Goal: Information Seeking & Learning: Learn about a topic

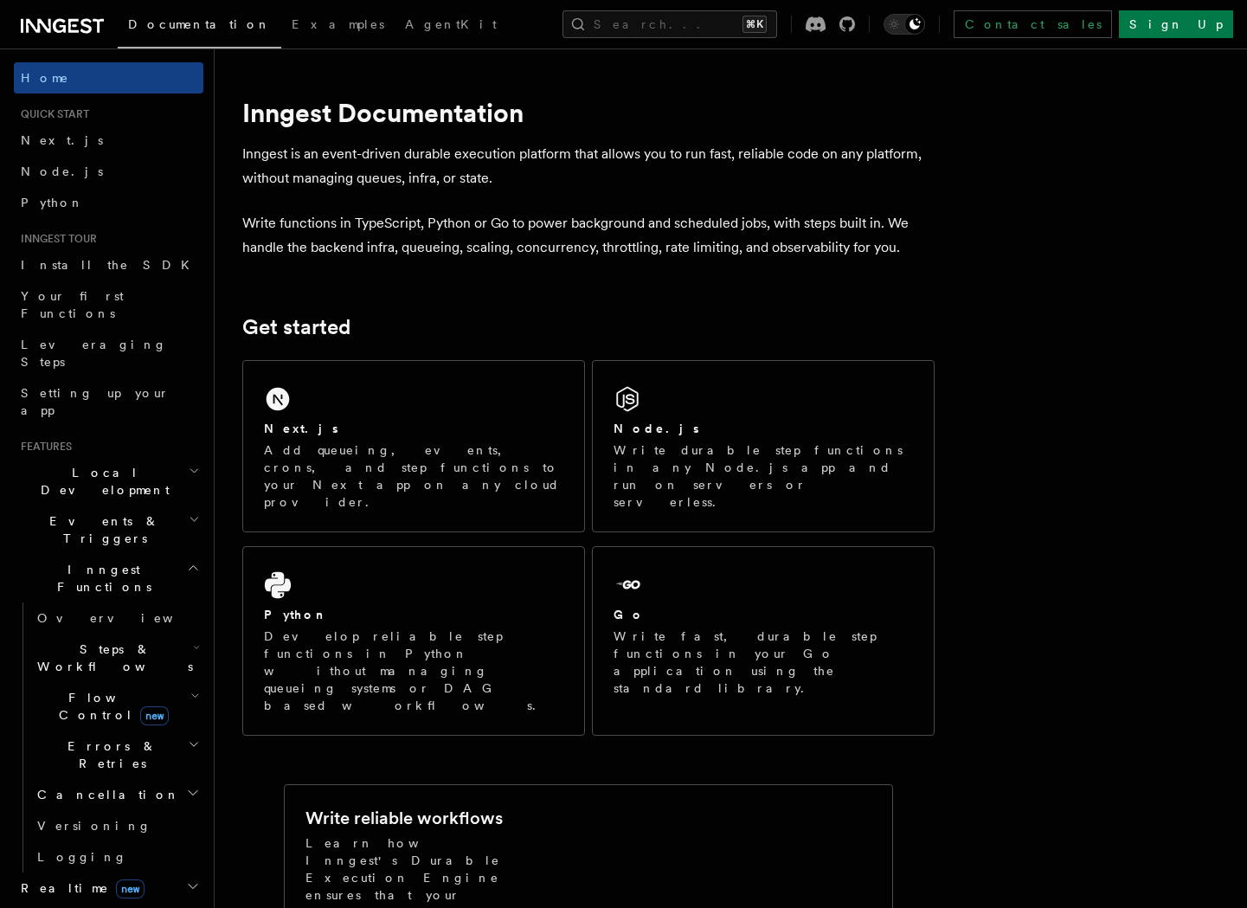
click at [107, 689] on span "Flow Control new" at bounding box center [110, 706] width 160 height 35
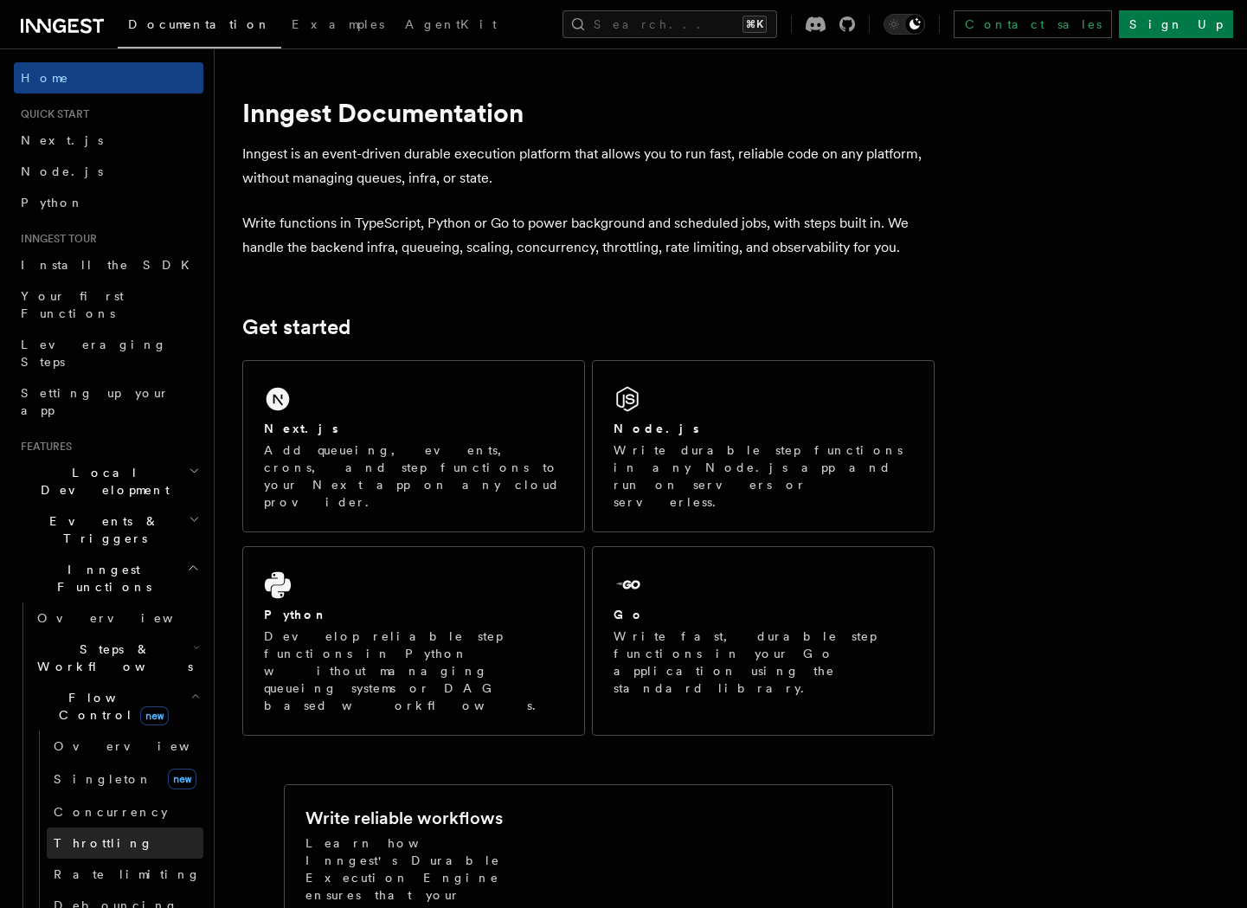
scroll to position [15, 0]
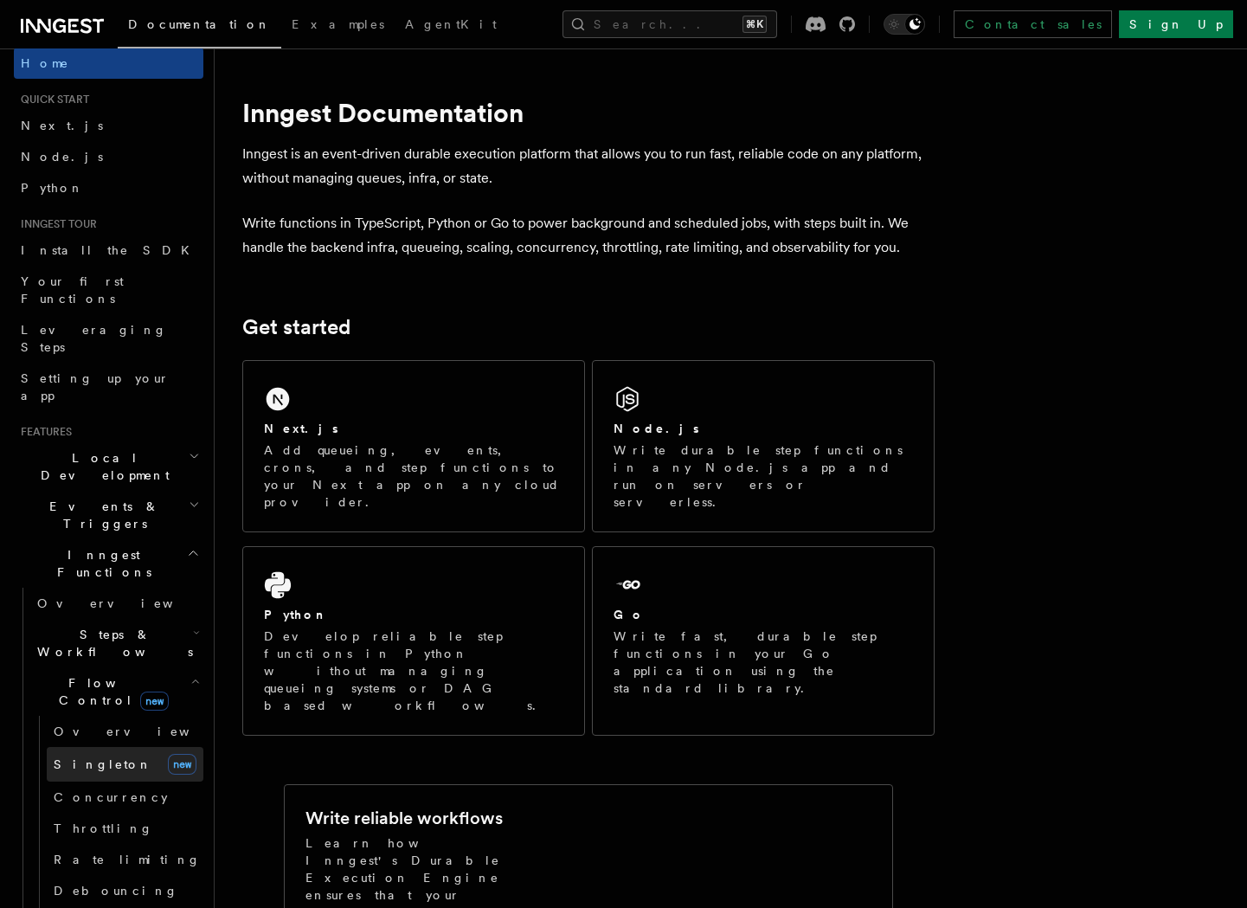
click at [106, 747] on link "Singleton new" at bounding box center [125, 764] width 157 height 35
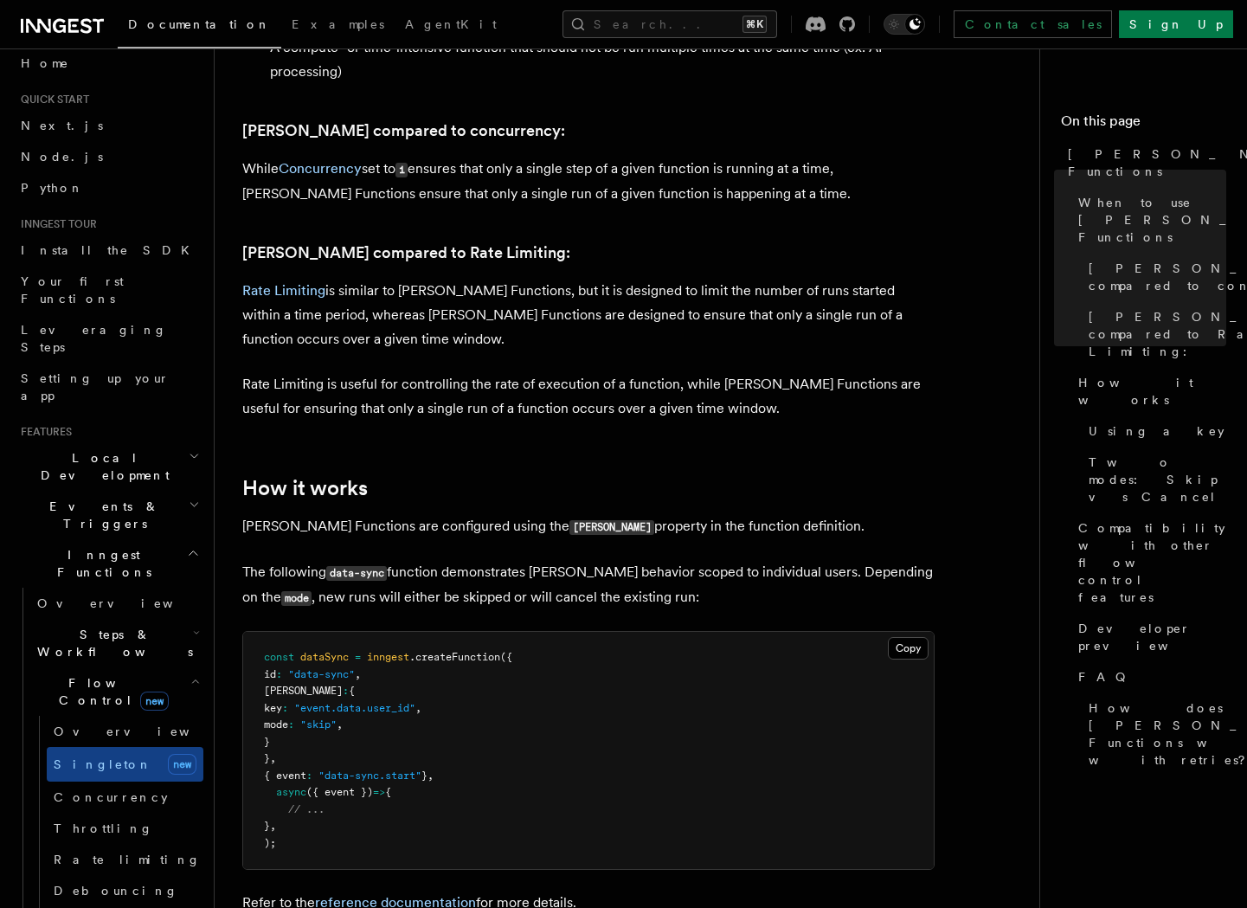
scroll to position [998, 0]
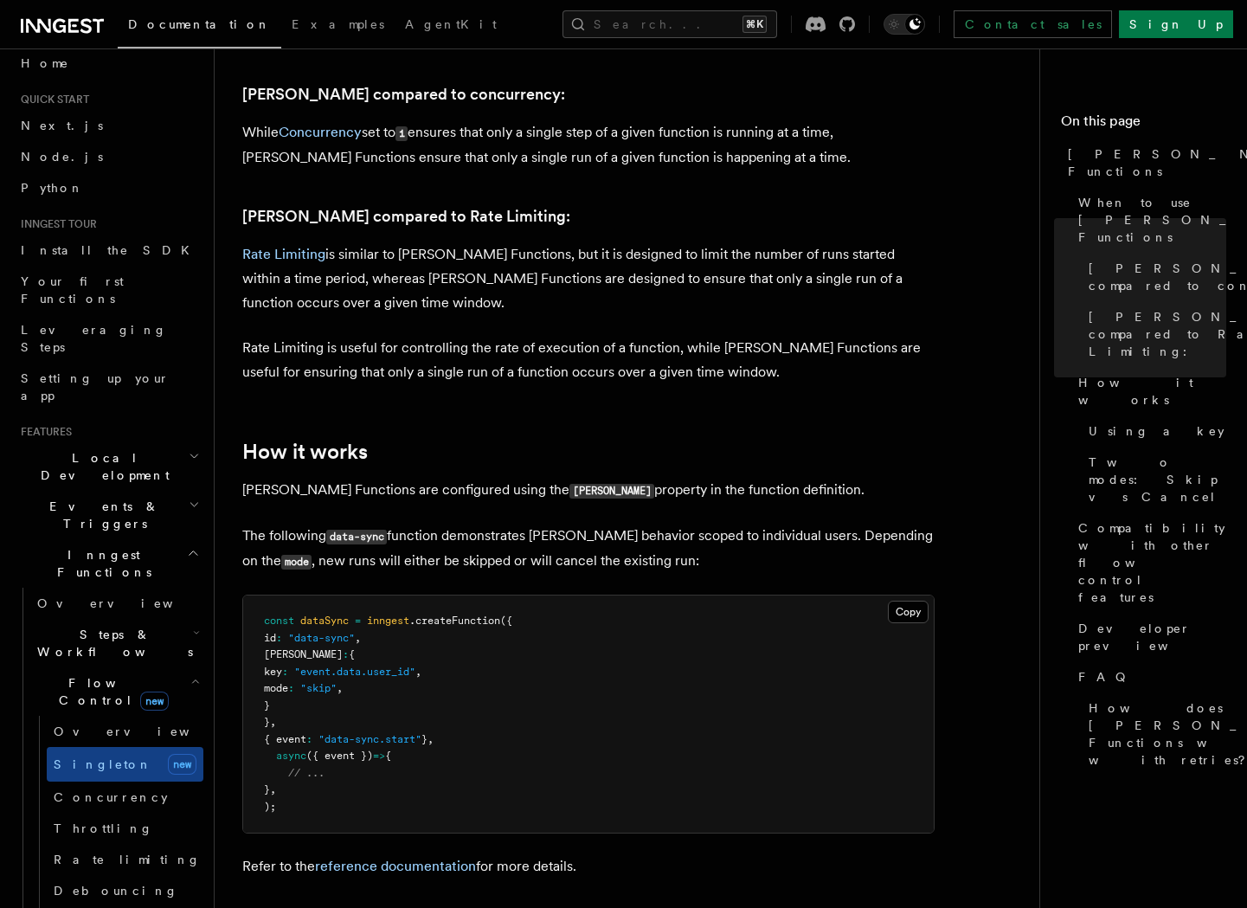
click at [146, 619] on h2 "Steps & Workflows" at bounding box center [116, 643] width 173 height 48
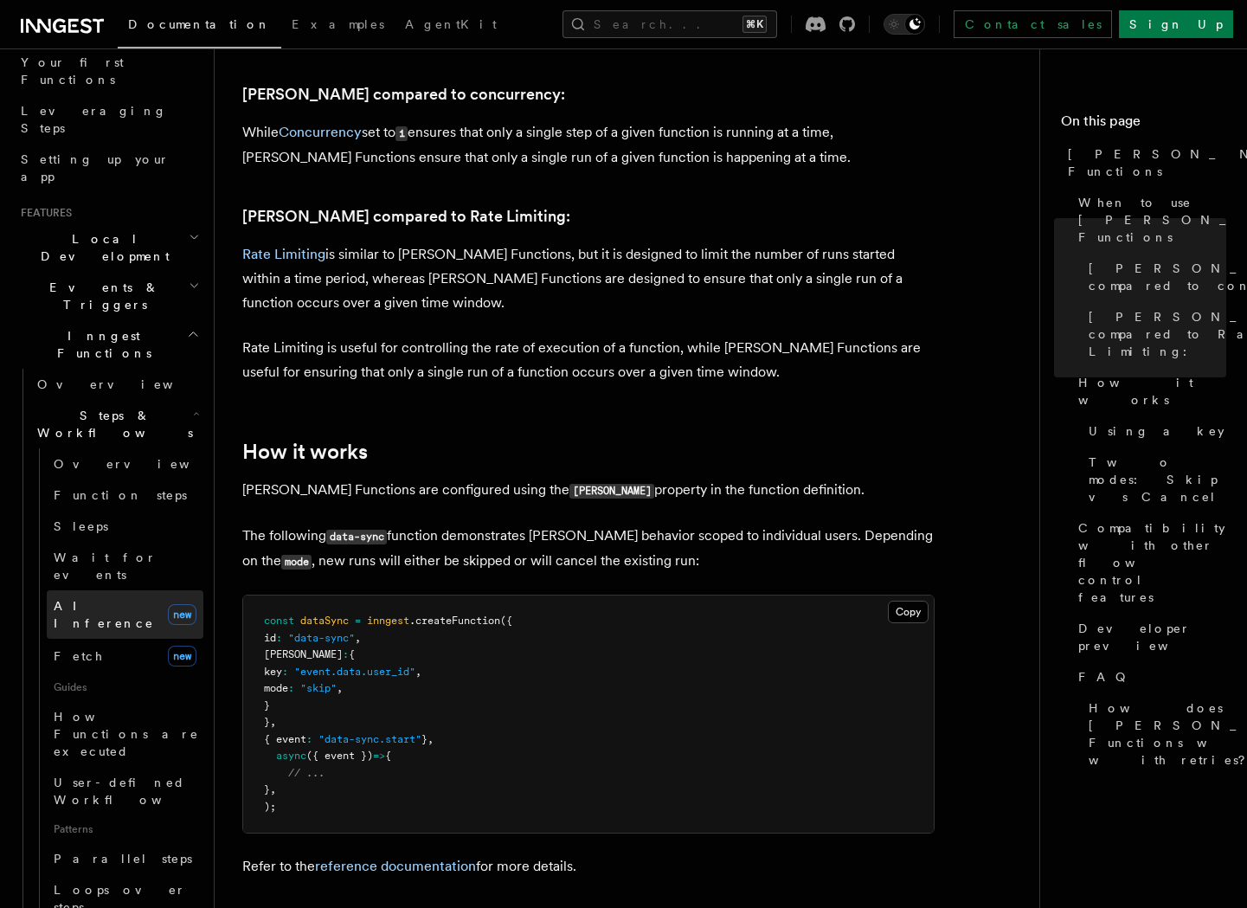
scroll to position [244, 0]
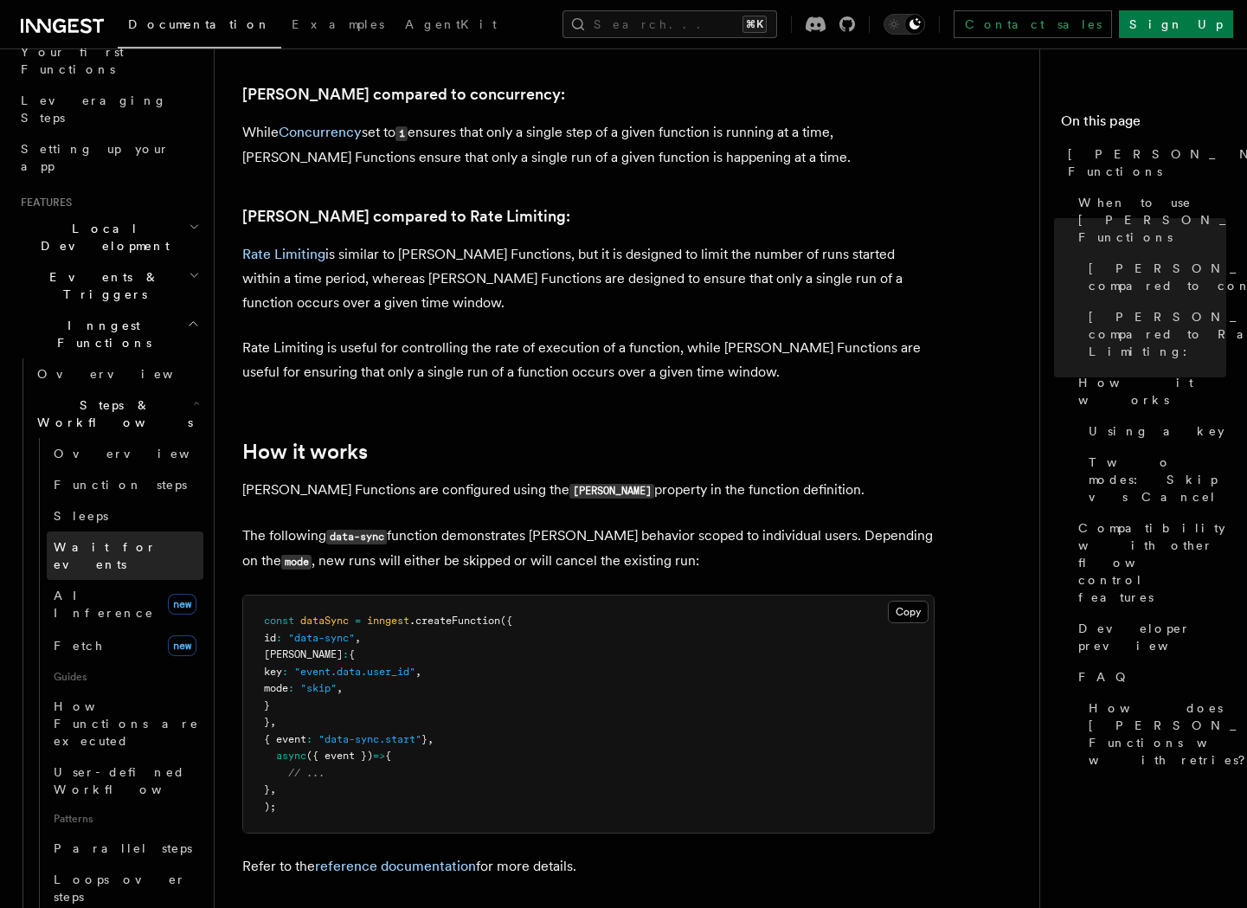
click at [126, 540] on span "Wait for events" at bounding box center [105, 555] width 103 height 31
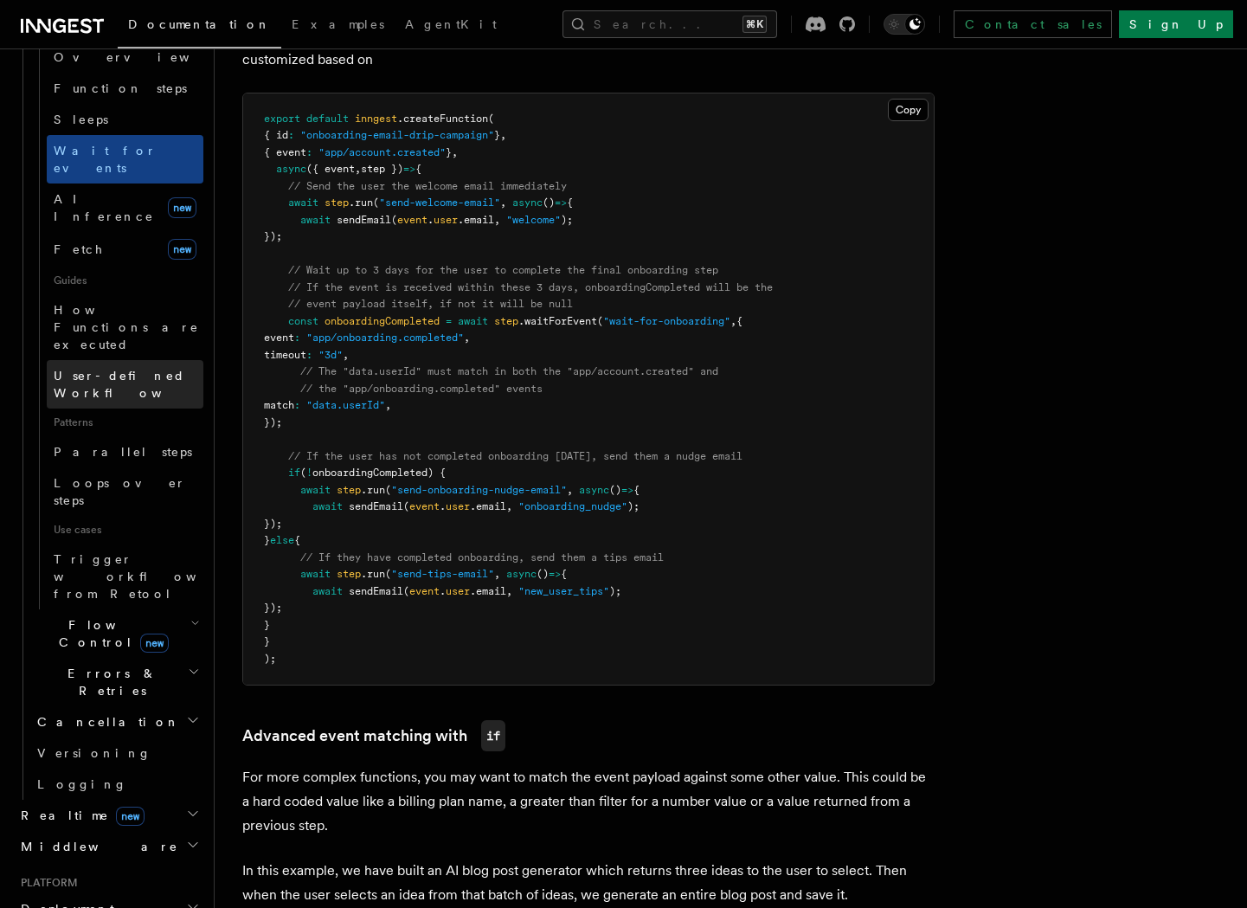
scroll to position [653, 0]
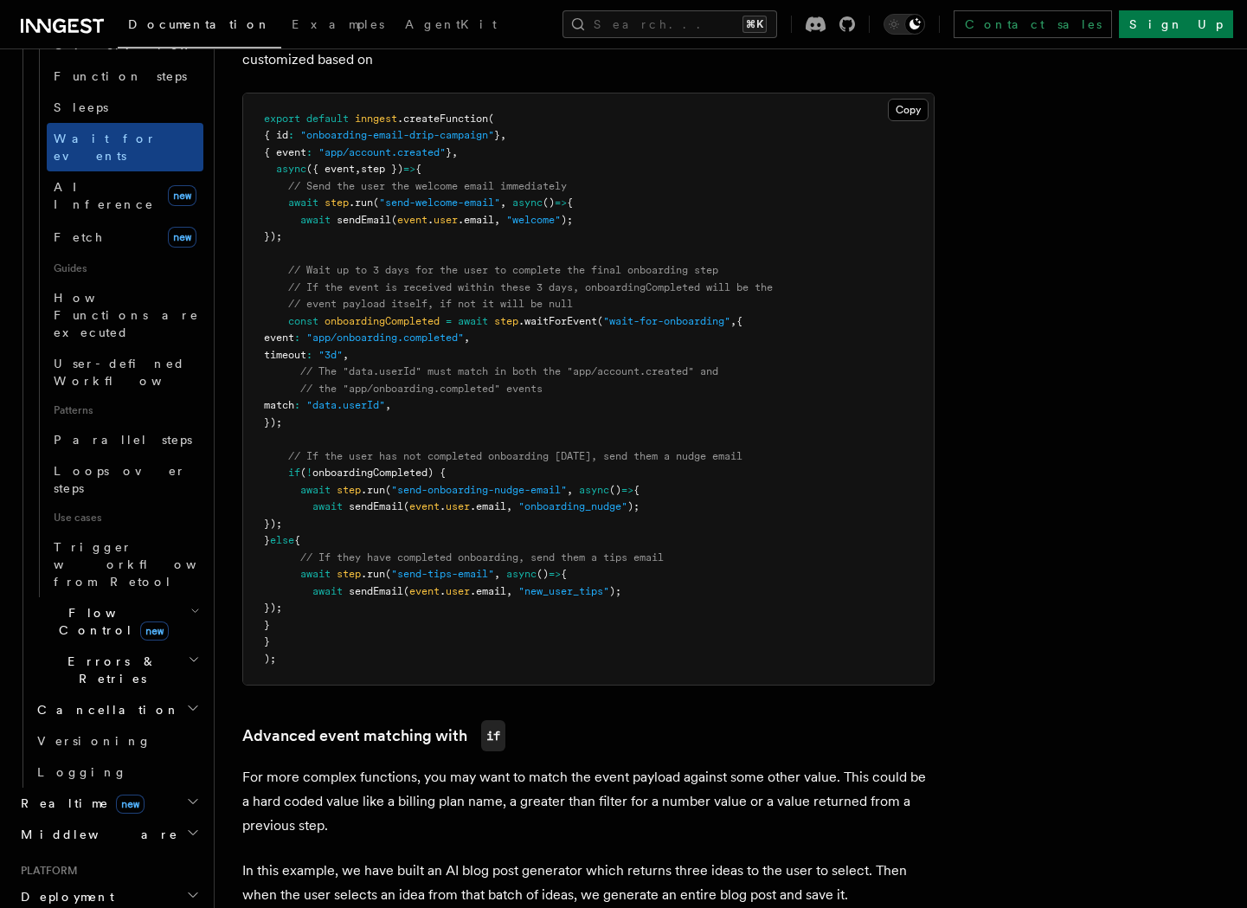
click at [164, 788] on h2 "Realtime new" at bounding box center [109, 803] width 190 height 31
click at [140, 859] on span "React hooks / Next.js" at bounding box center [113, 874] width 153 height 31
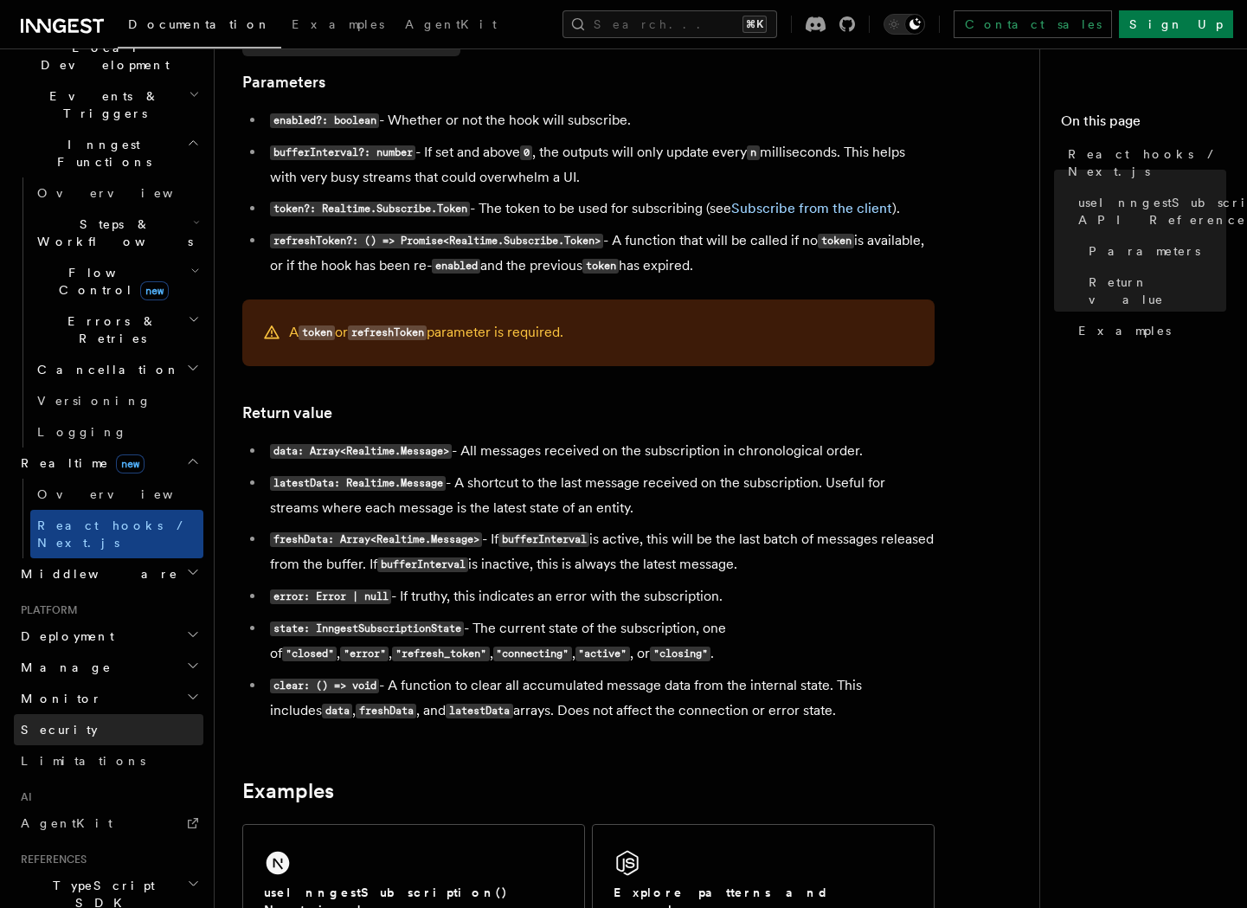
scroll to position [415, 0]
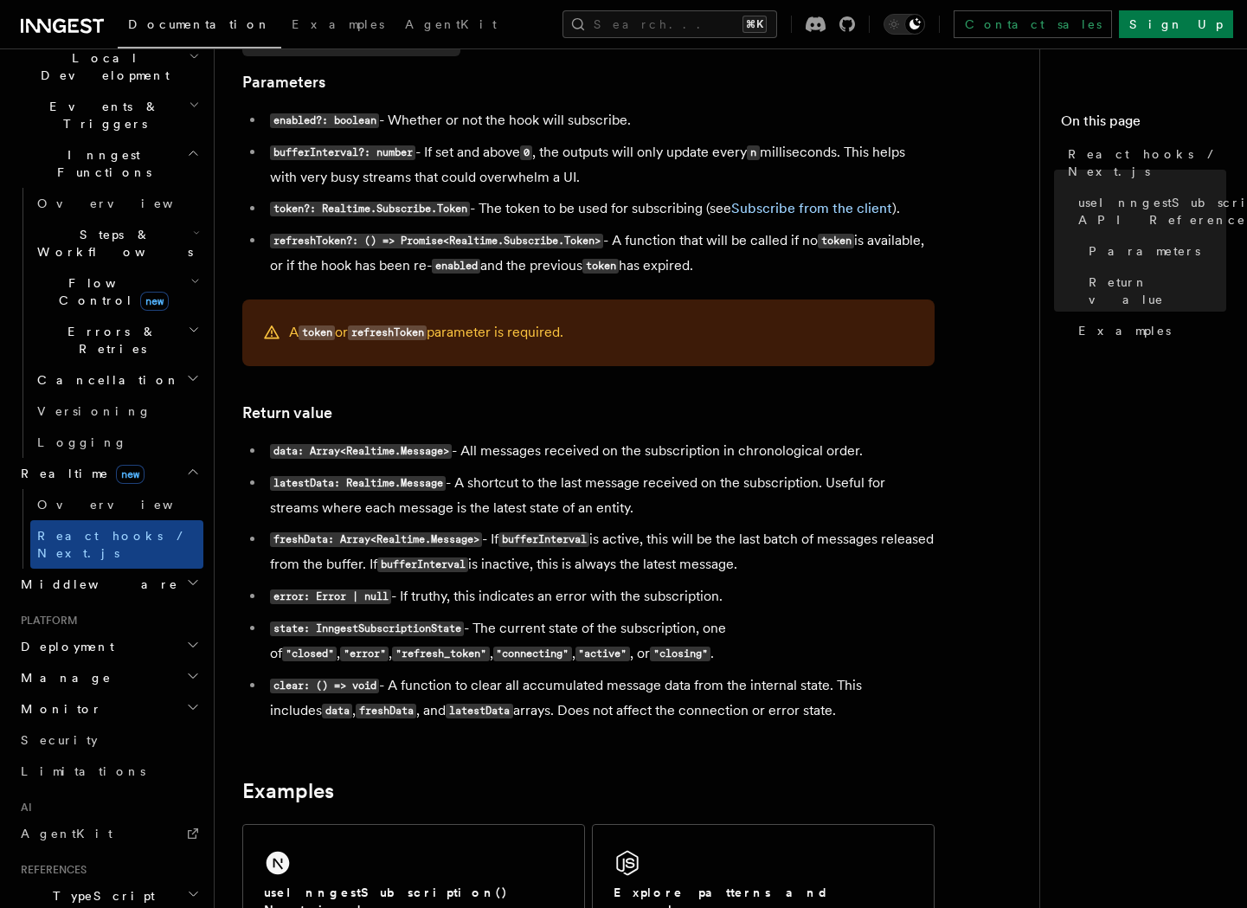
click at [126, 631] on h2 "Deployment" at bounding box center [109, 646] width 190 height 31
click at [126, 662] on h2 "Manage" at bounding box center [109, 677] width 190 height 31
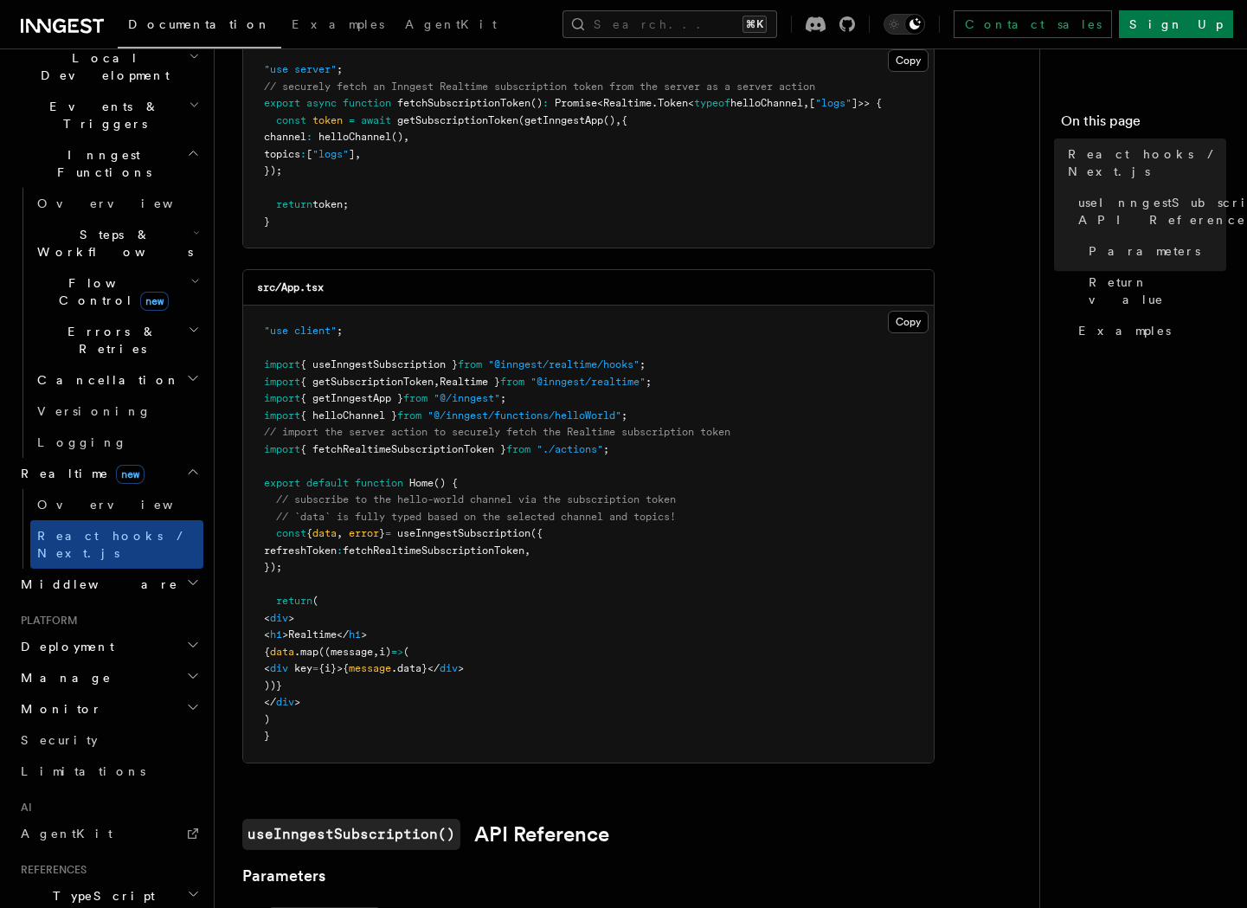
scroll to position [0, 0]
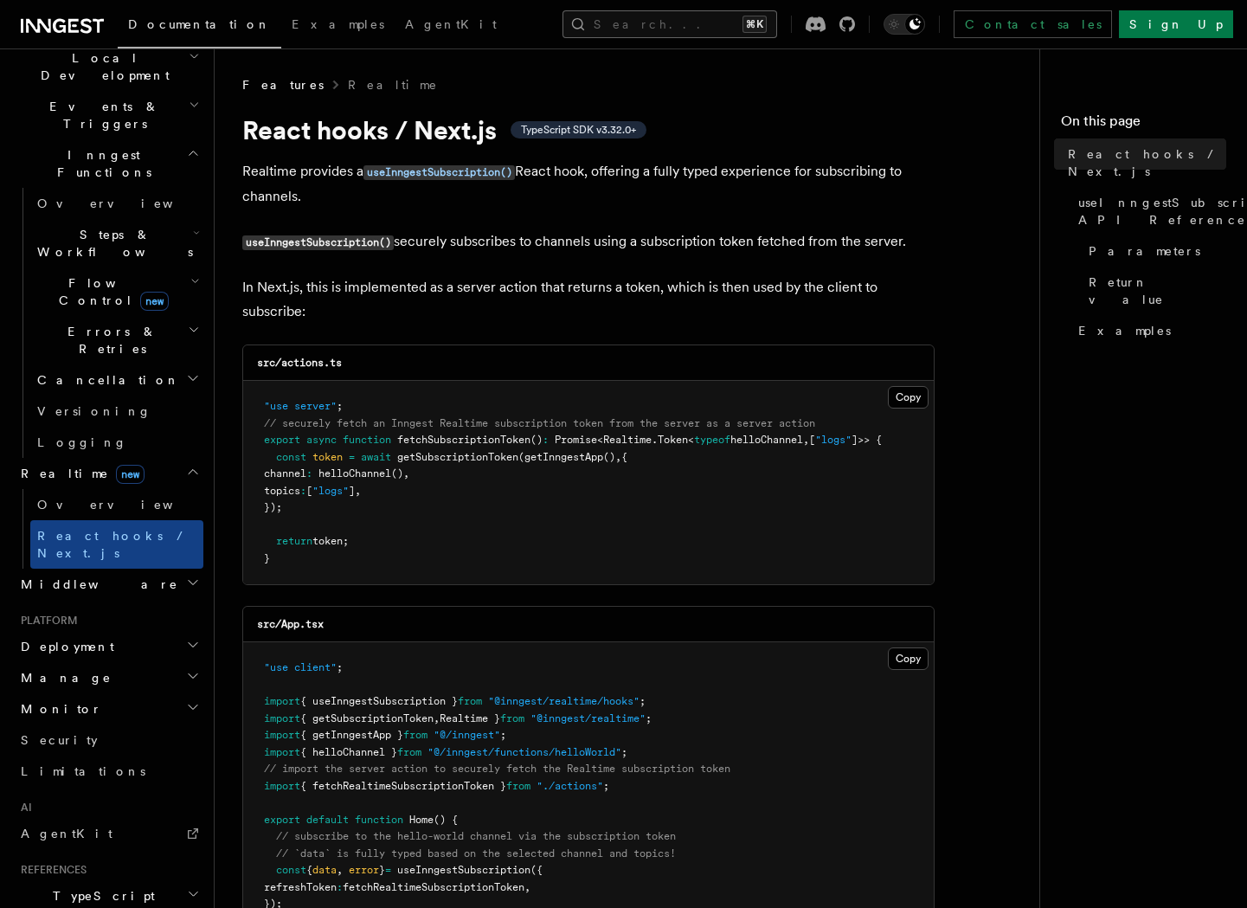
click at [601, 30] on button "Search... ⌘K" at bounding box center [670, 24] width 215 height 28
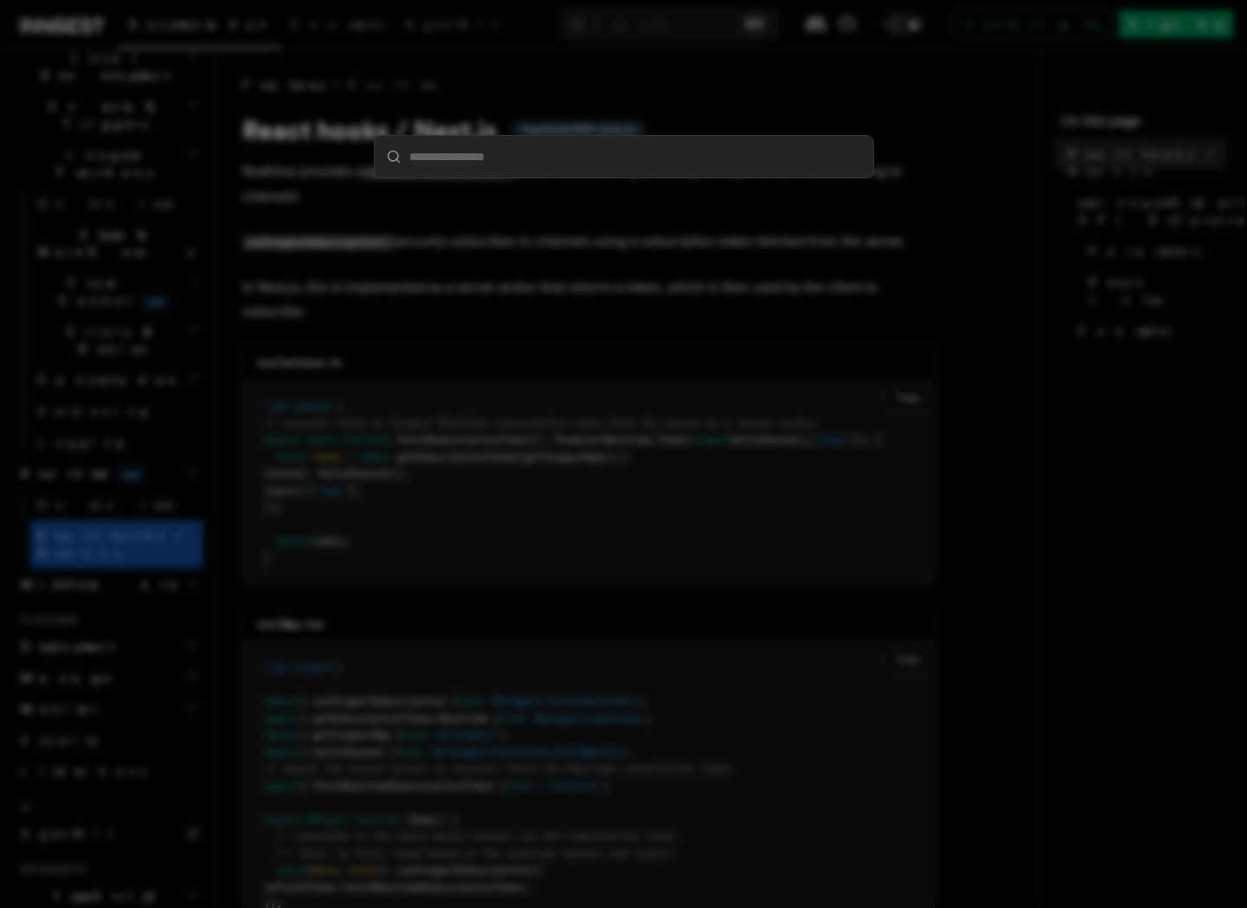
type input "*"
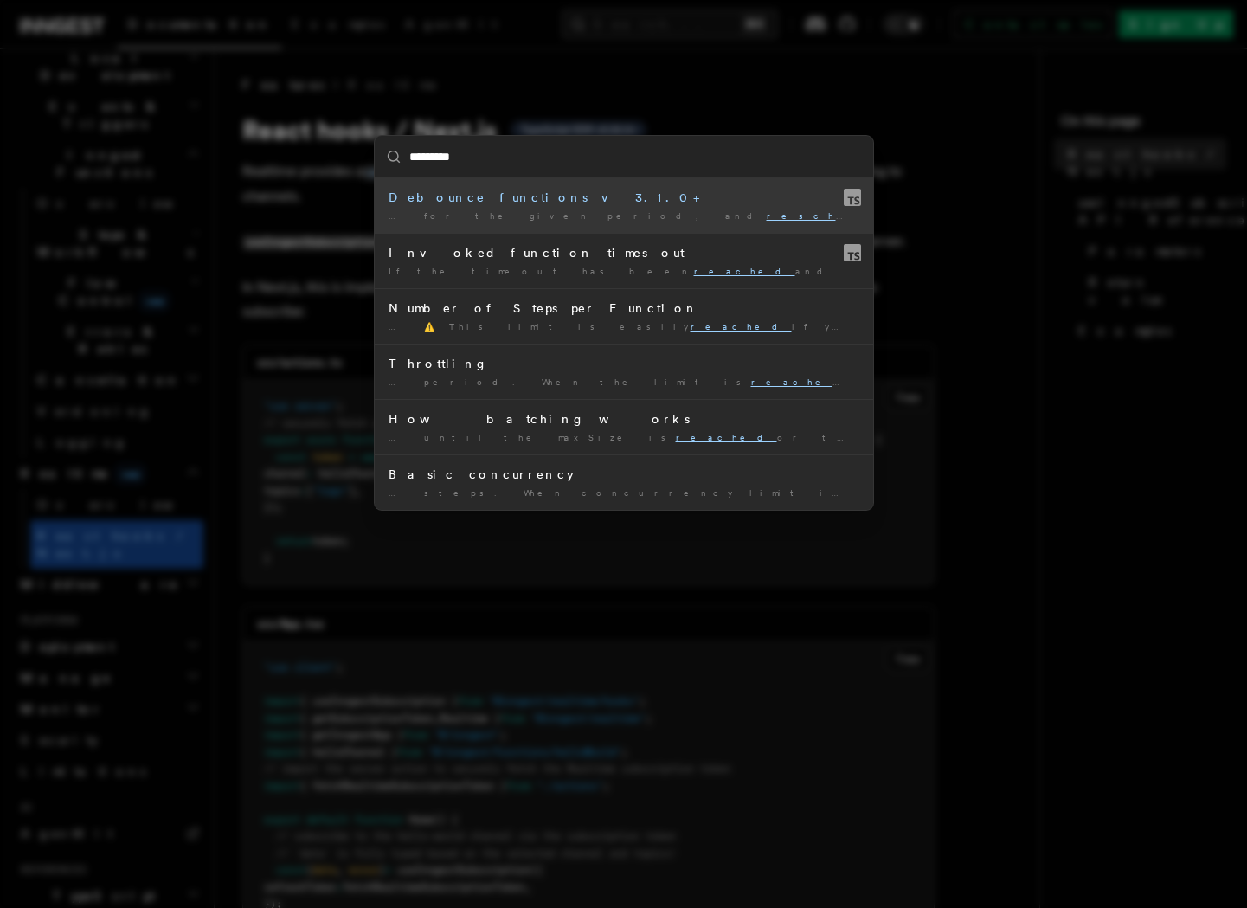
type input "**********"
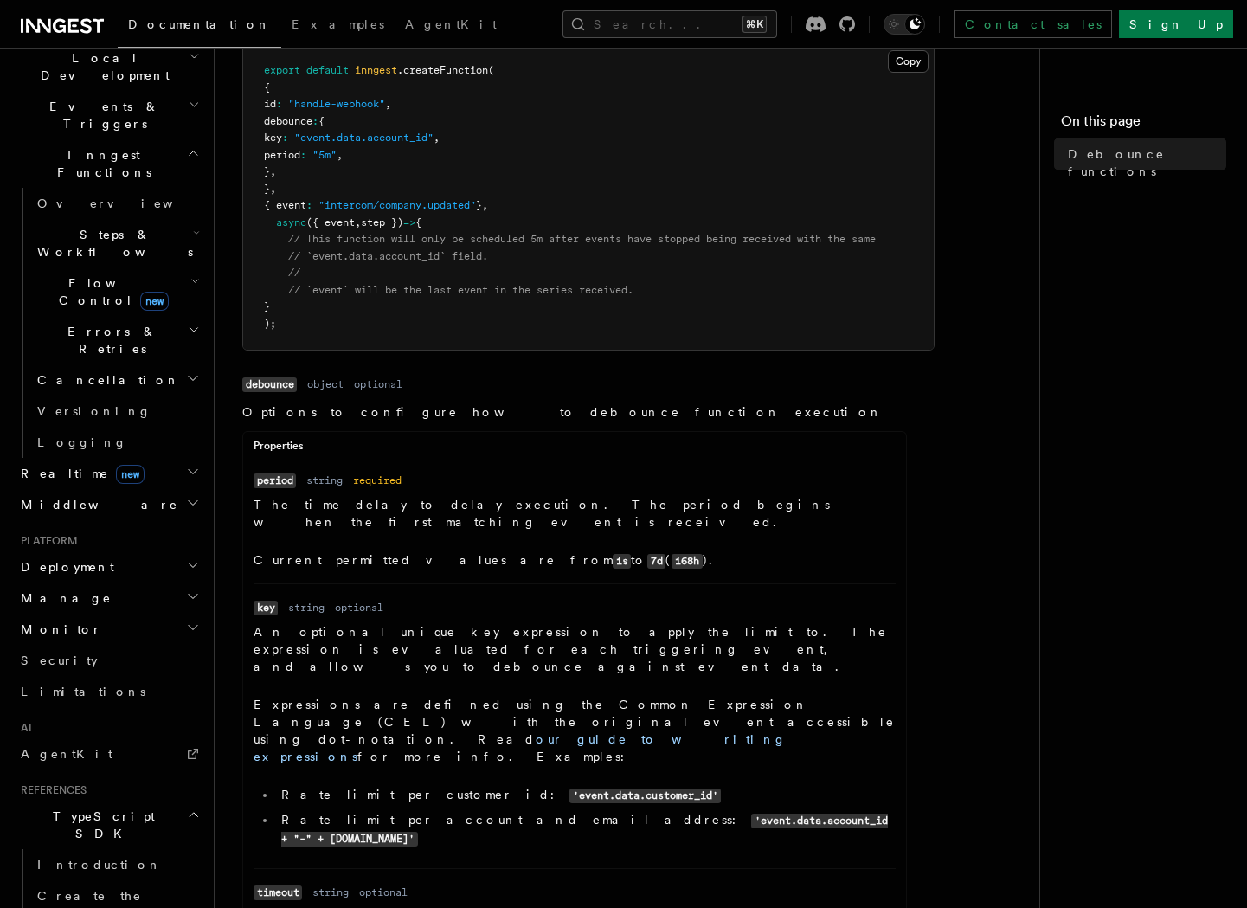
scroll to position [250, 0]
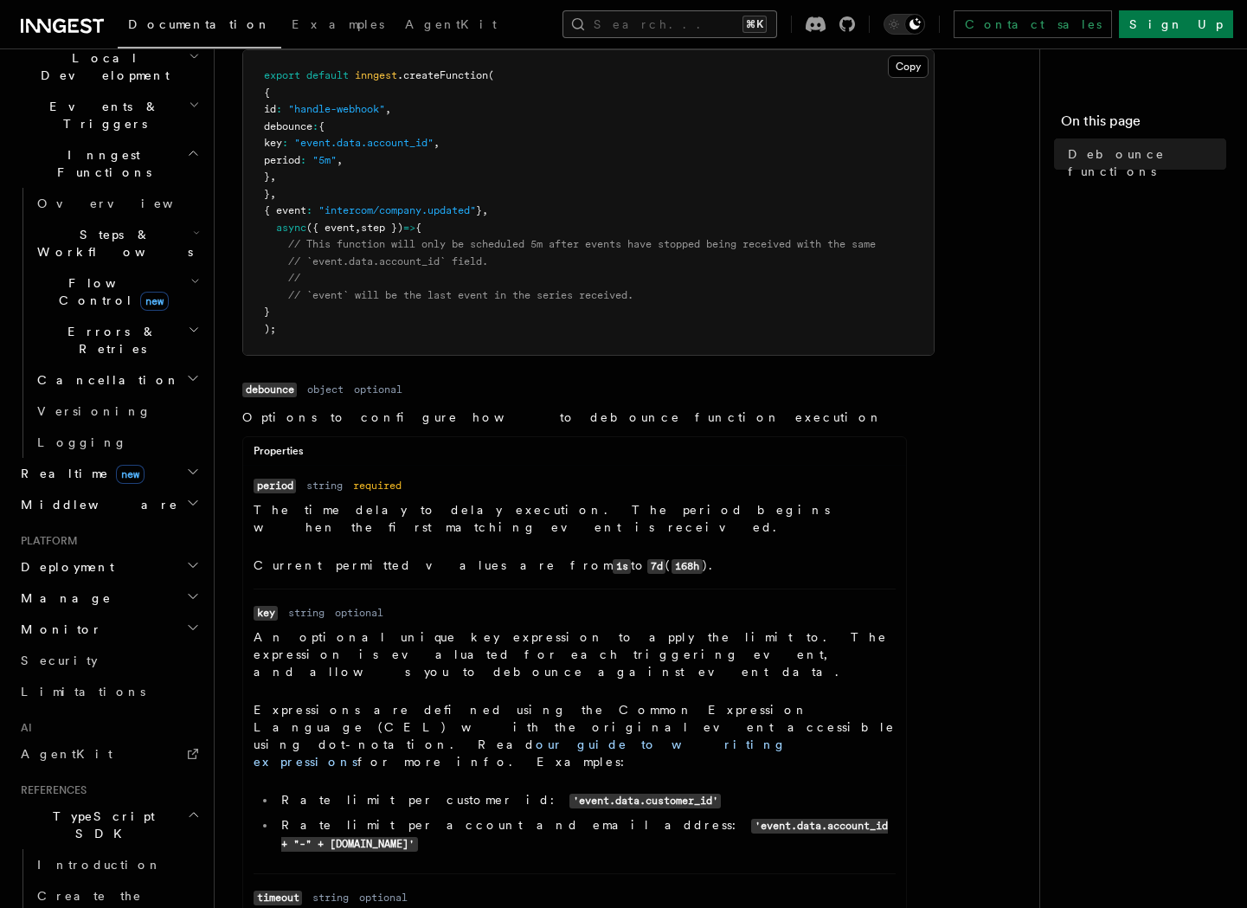
click at [620, 30] on button "Search... ⌘K" at bounding box center [670, 24] width 215 height 28
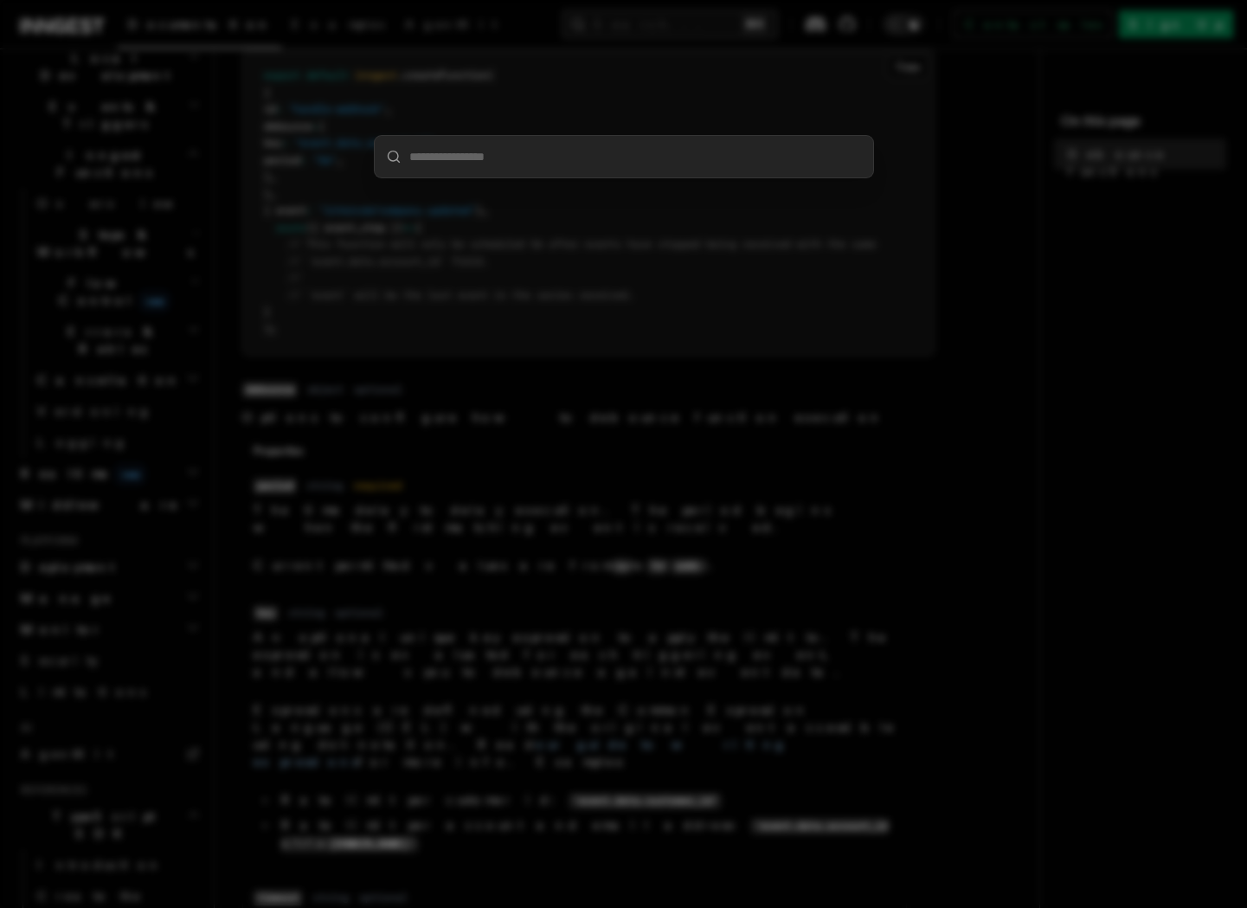
type input "*"
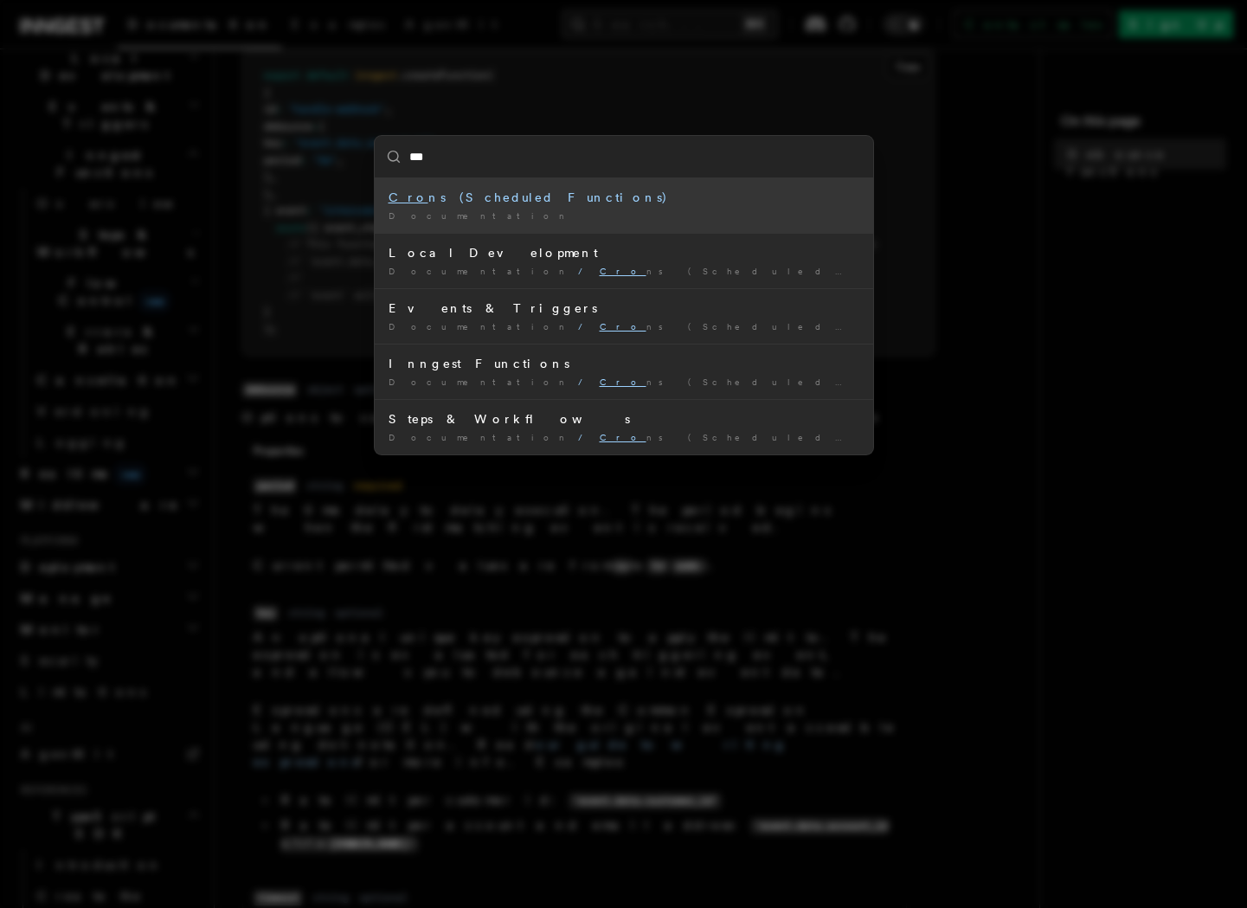
type input "****"
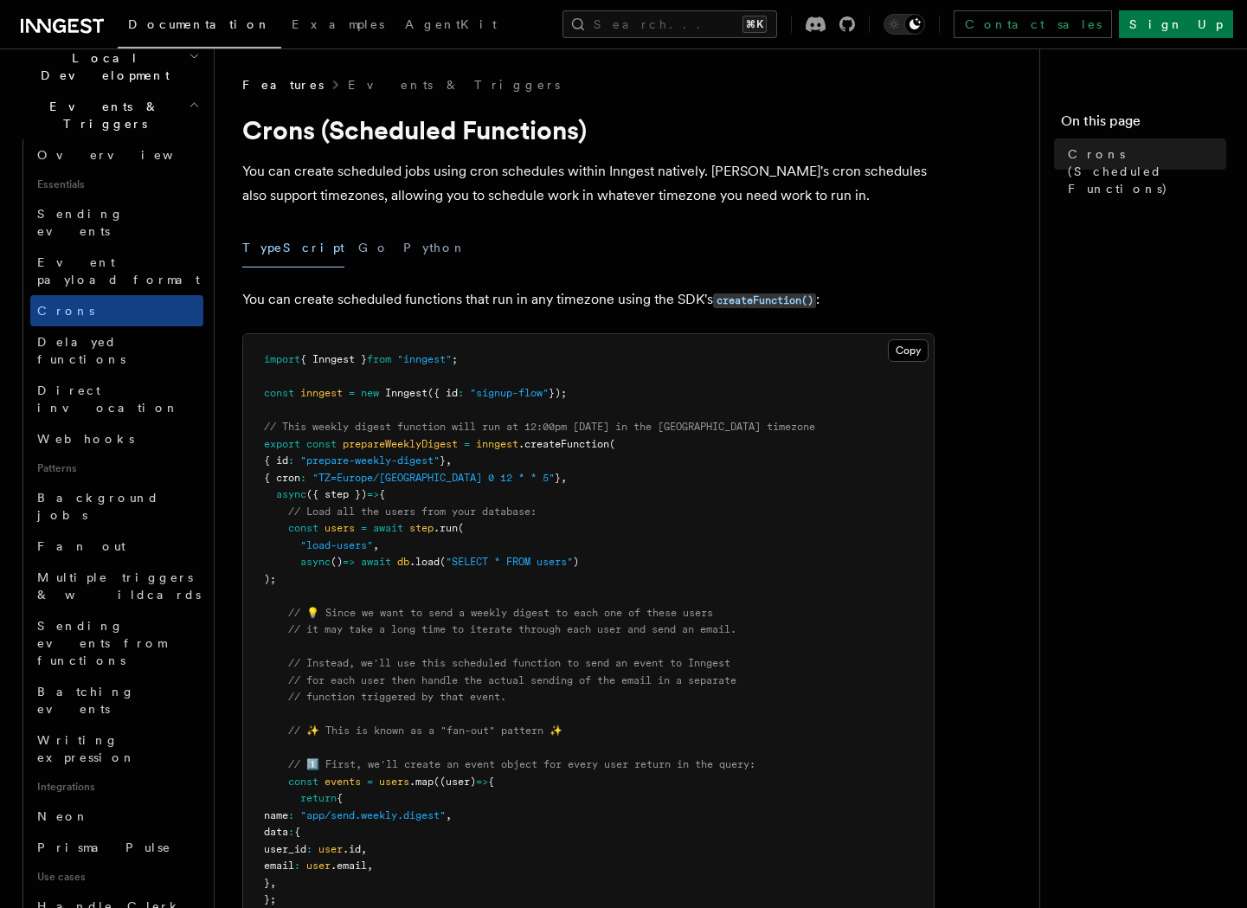
click at [893, 346] on button "Copy Copied" at bounding box center [908, 350] width 41 height 23
click at [646, 26] on button "Search... ⌘K" at bounding box center [670, 24] width 215 height 28
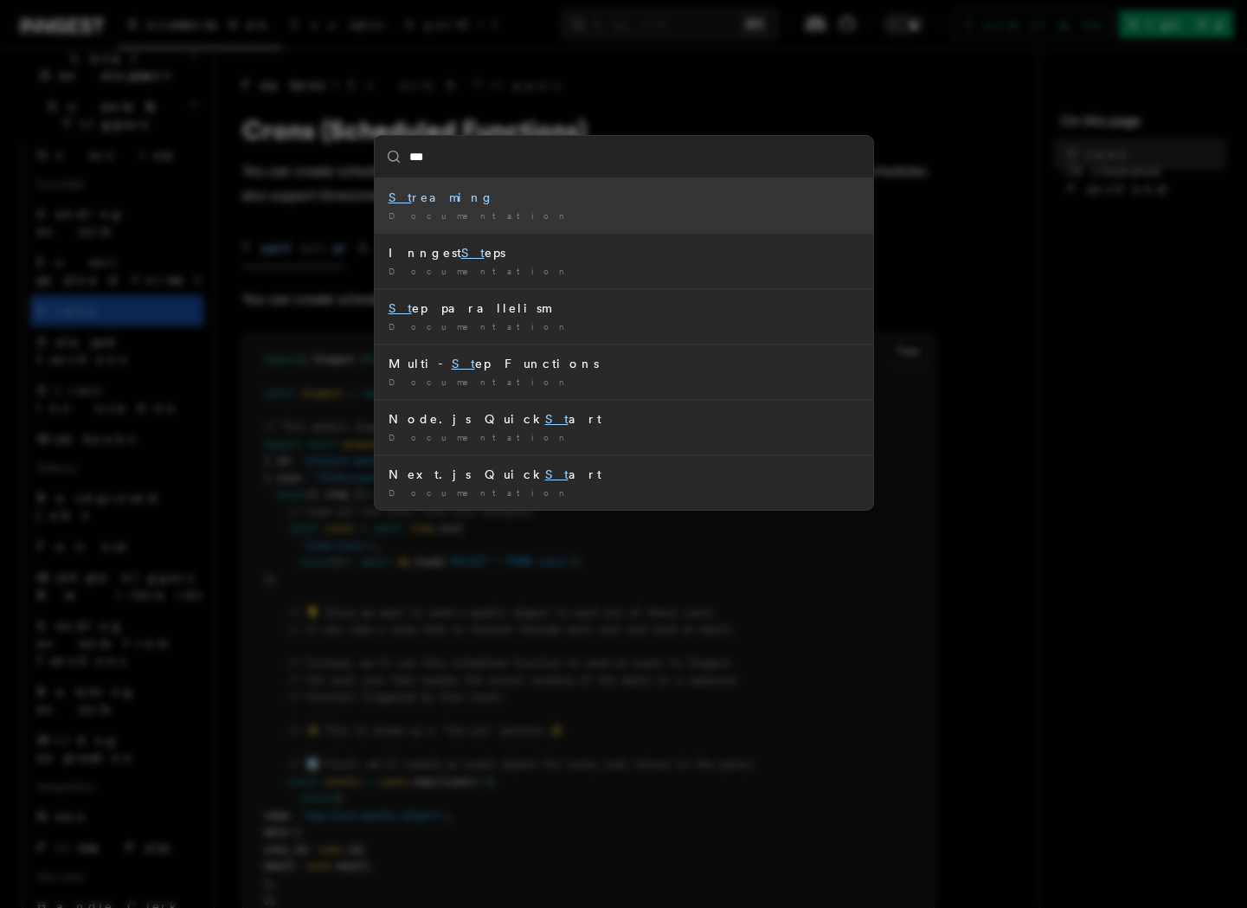
type input "****"
click at [610, 206] on div "Step s" at bounding box center [624, 197] width 471 height 17
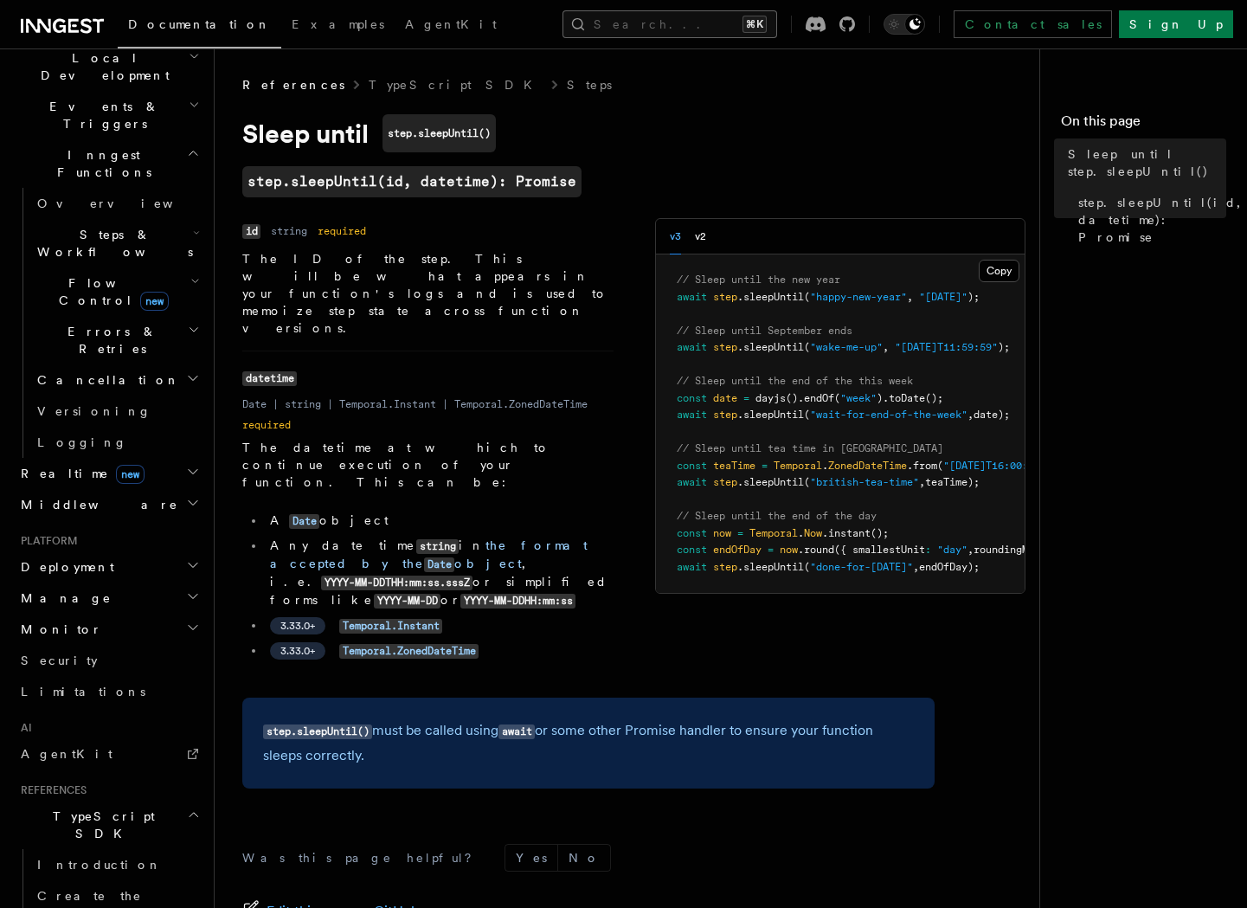
click at [637, 26] on button "Search... ⌘K" at bounding box center [670, 24] width 215 height 28
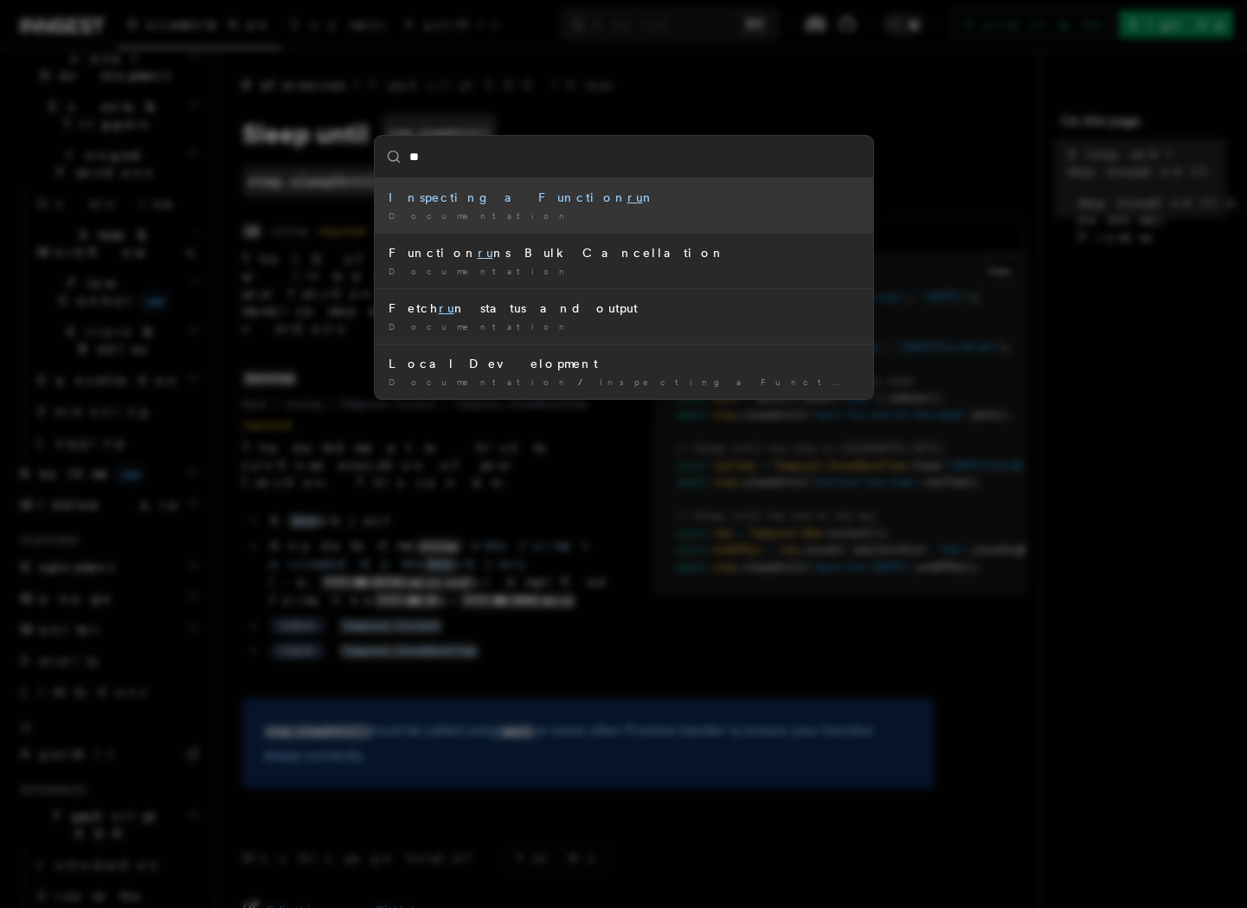
type input "***"
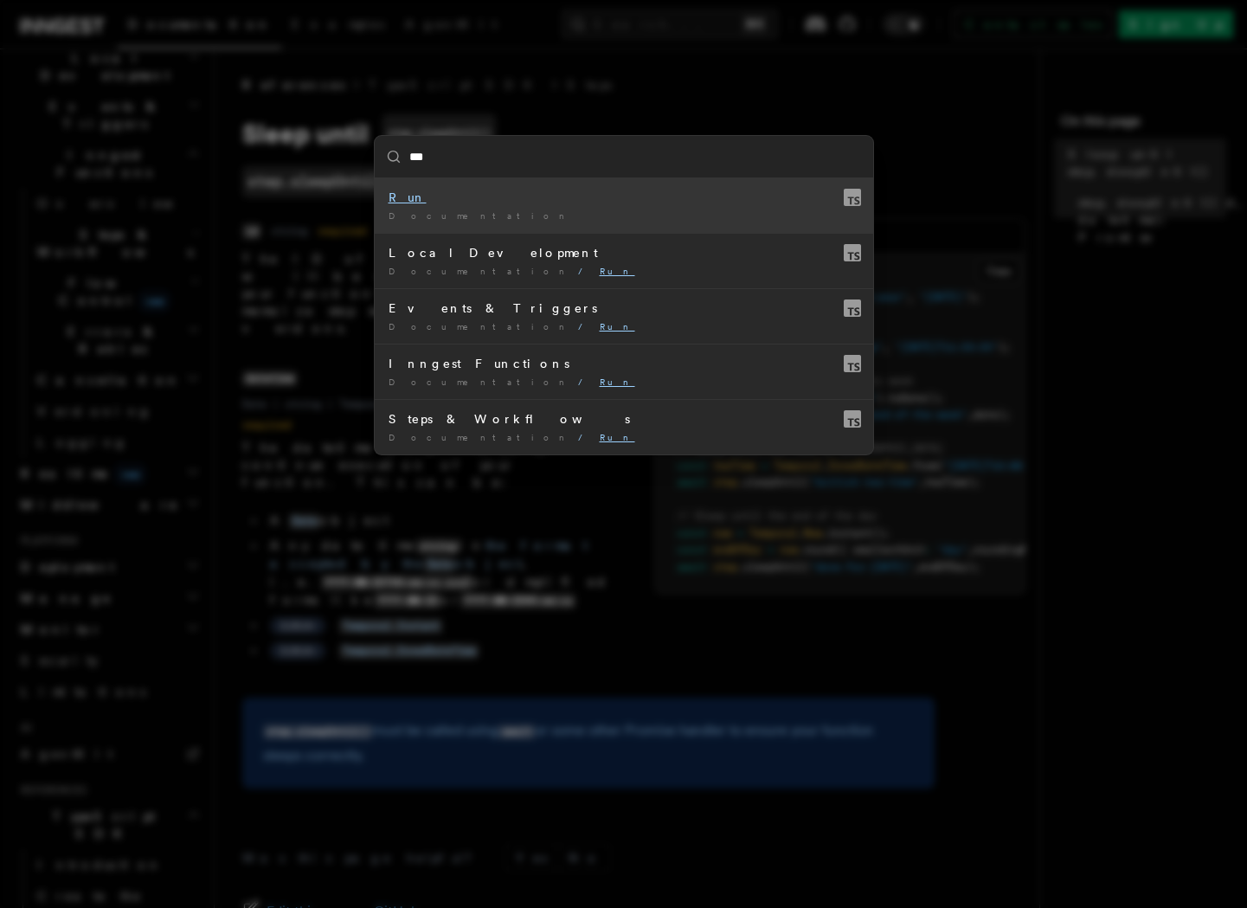
click at [595, 201] on div "Run" at bounding box center [624, 197] width 471 height 17
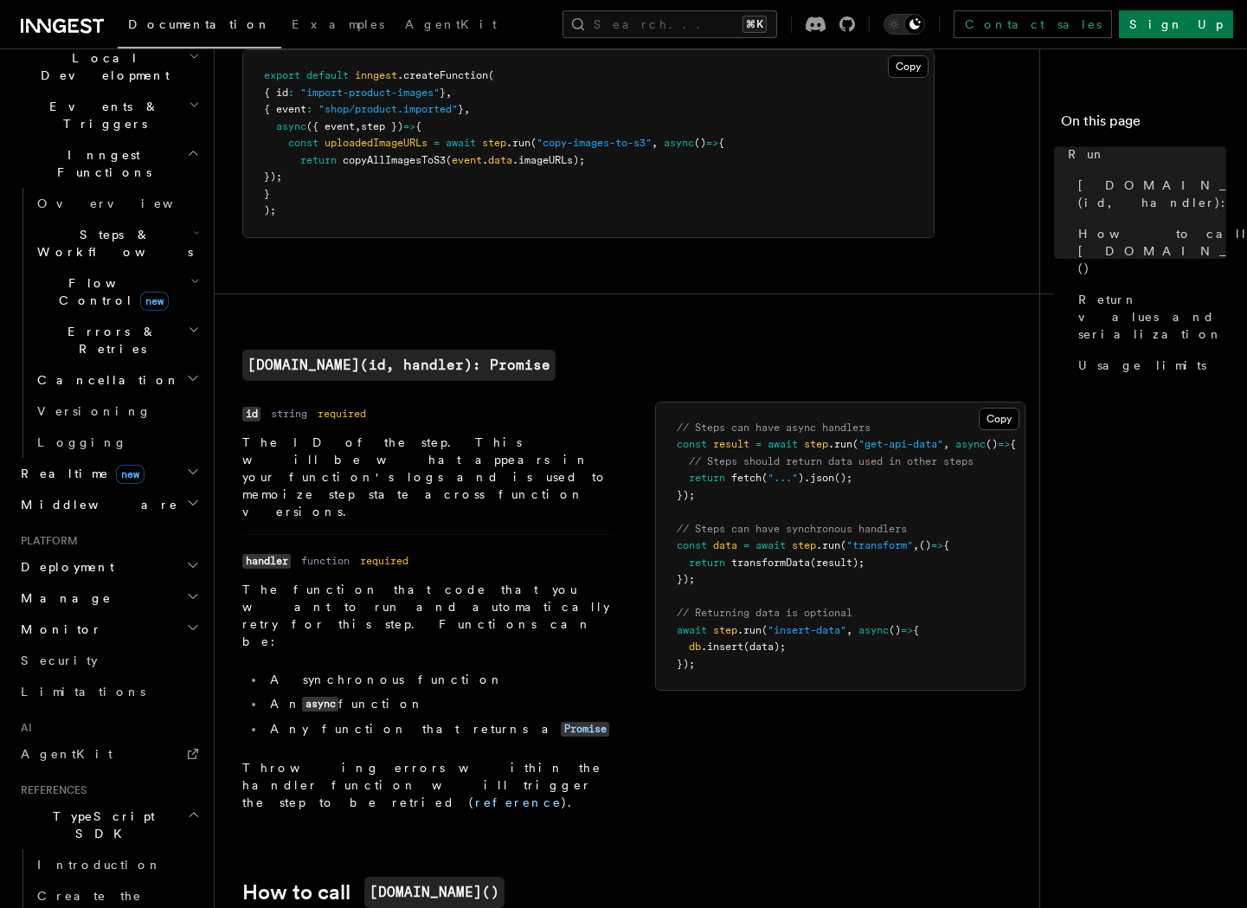
scroll to position [162, 0]
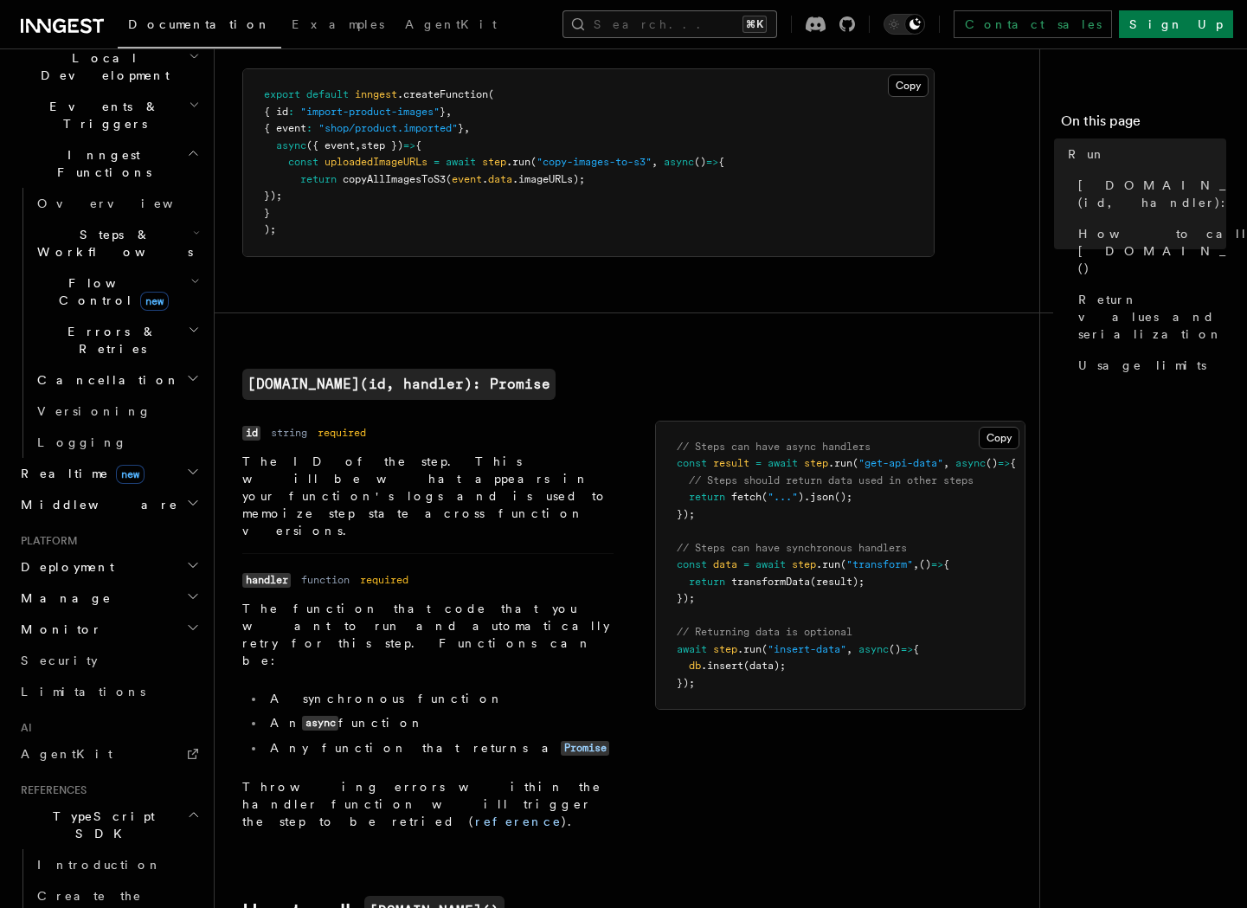
click at [635, 31] on button "Search... ⌘K" at bounding box center [670, 24] width 215 height 28
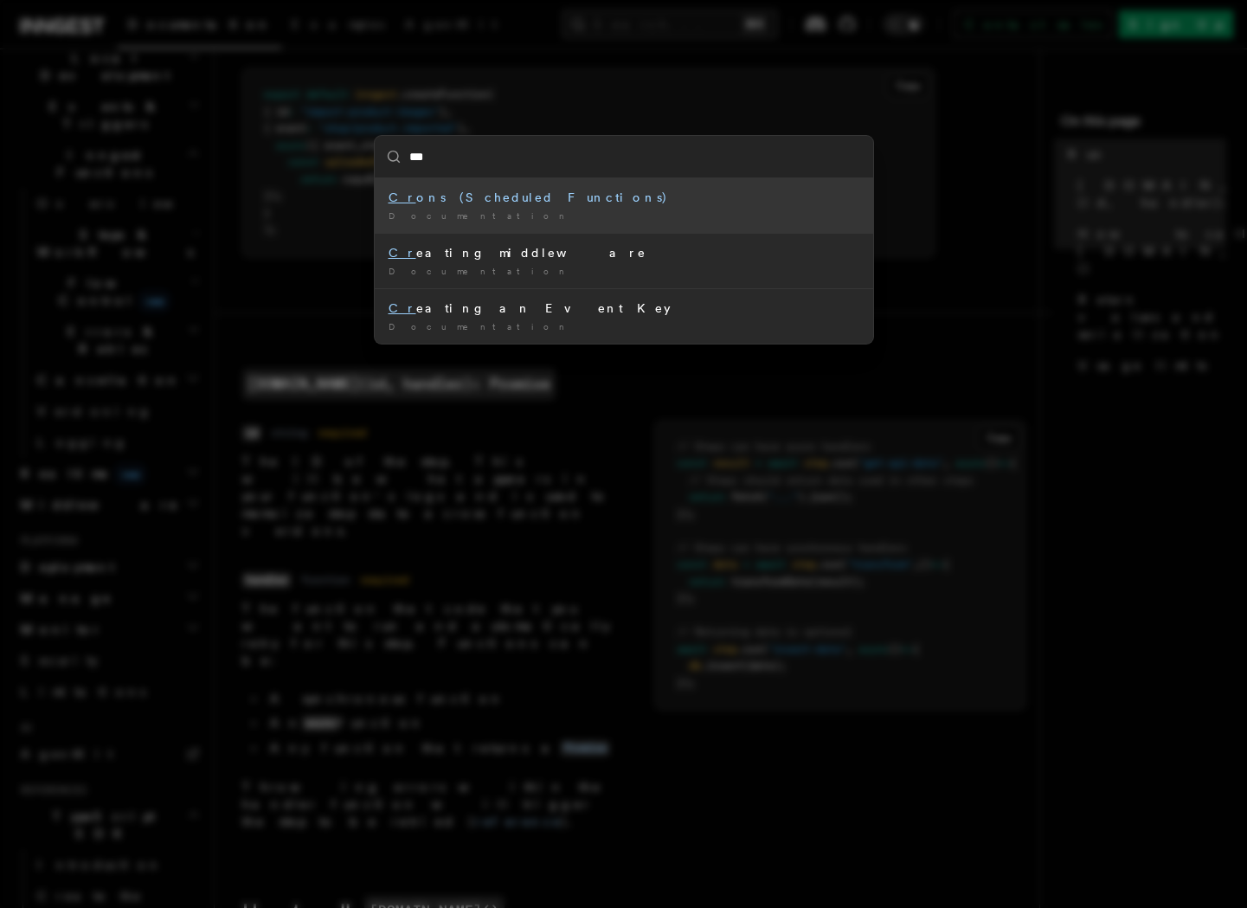
type input "****"
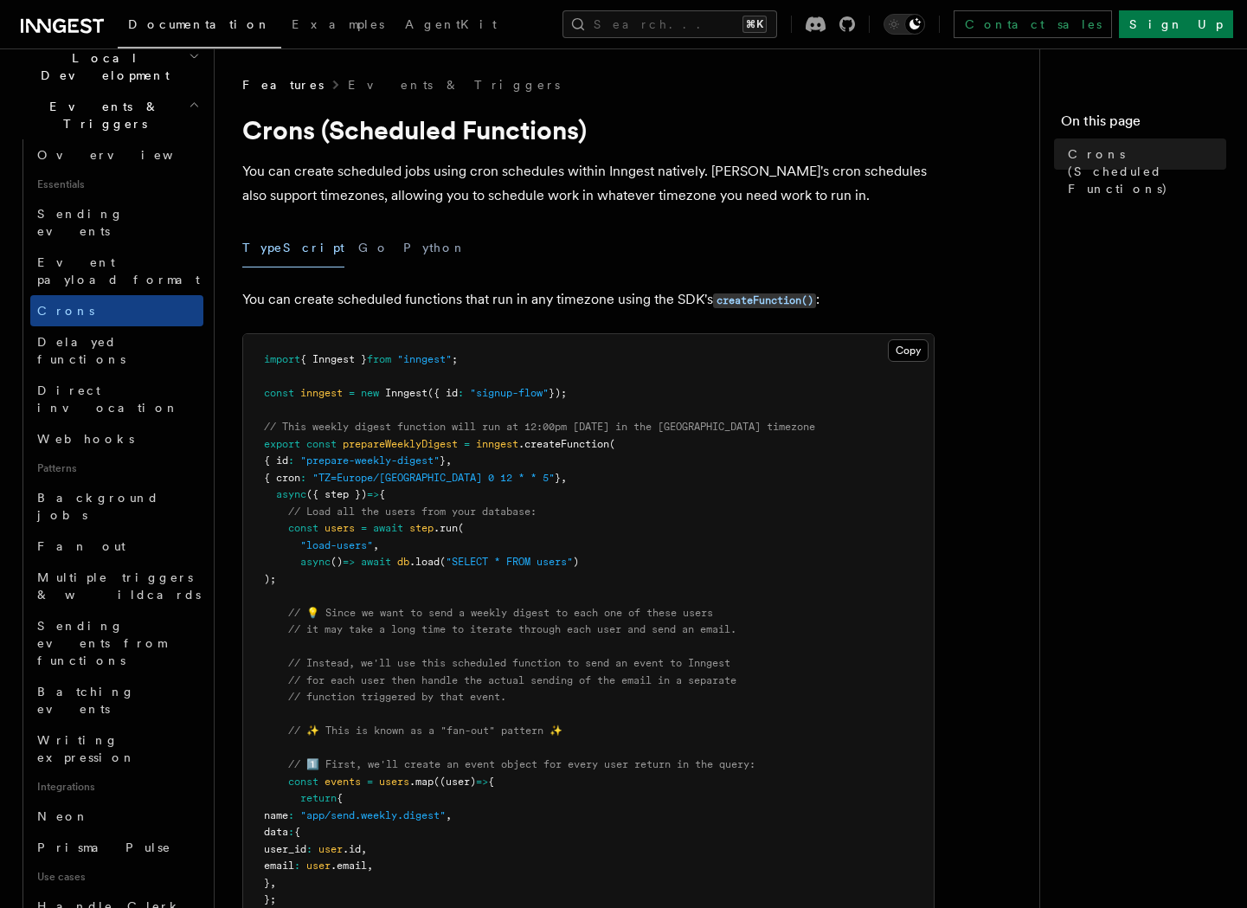
click at [520, 506] on span "// Load all the users from your database:" at bounding box center [412, 512] width 248 height 12
click at [486, 185] on p "You can create scheduled jobs using cron schedules within Inngest natively. Inn…" at bounding box center [588, 183] width 693 height 48
click at [463, 164] on p "You can create scheduled jobs using cron schedules within Inngest natively. Inn…" at bounding box center [588, 183] width 693 height 48
click at [486, 164] on p "You can create scheduled jobs using cron schedules within Inngest natively. Inn…" at bounding box center [588, 183] width 693 height 48
click at [480, 175] on p "You can create scheduled jobs using cron schedules within Inngest natively. Inn…" at bounding box center [588, 183] width 693 height 48
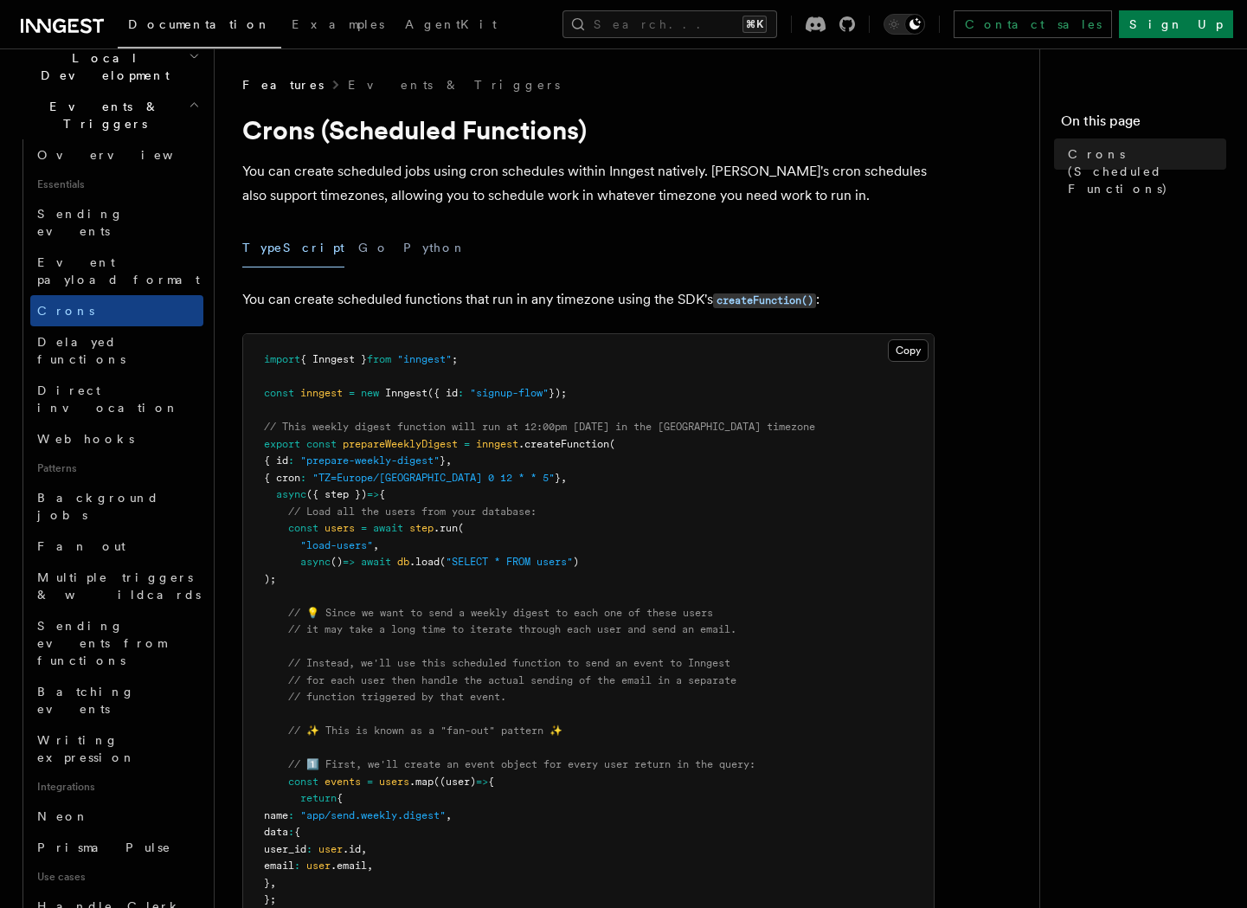
click at [476, 174] on p "You can create scheduled jobs using cron schedules within Inngest natively. Inn…" at bounding box center [588, 183] width 693 height 48
click at [502, 174] on p "You can create scheduled jobs using cron schedules within Inngest natively. Inn…" at bounding box center [588, 183] width 693 height 48
click at [518, 174] on p "You can create scheduled jobs using cron schedules within Inngest natively. Inn…" at bounding box center [588, 183] width 693 height 48
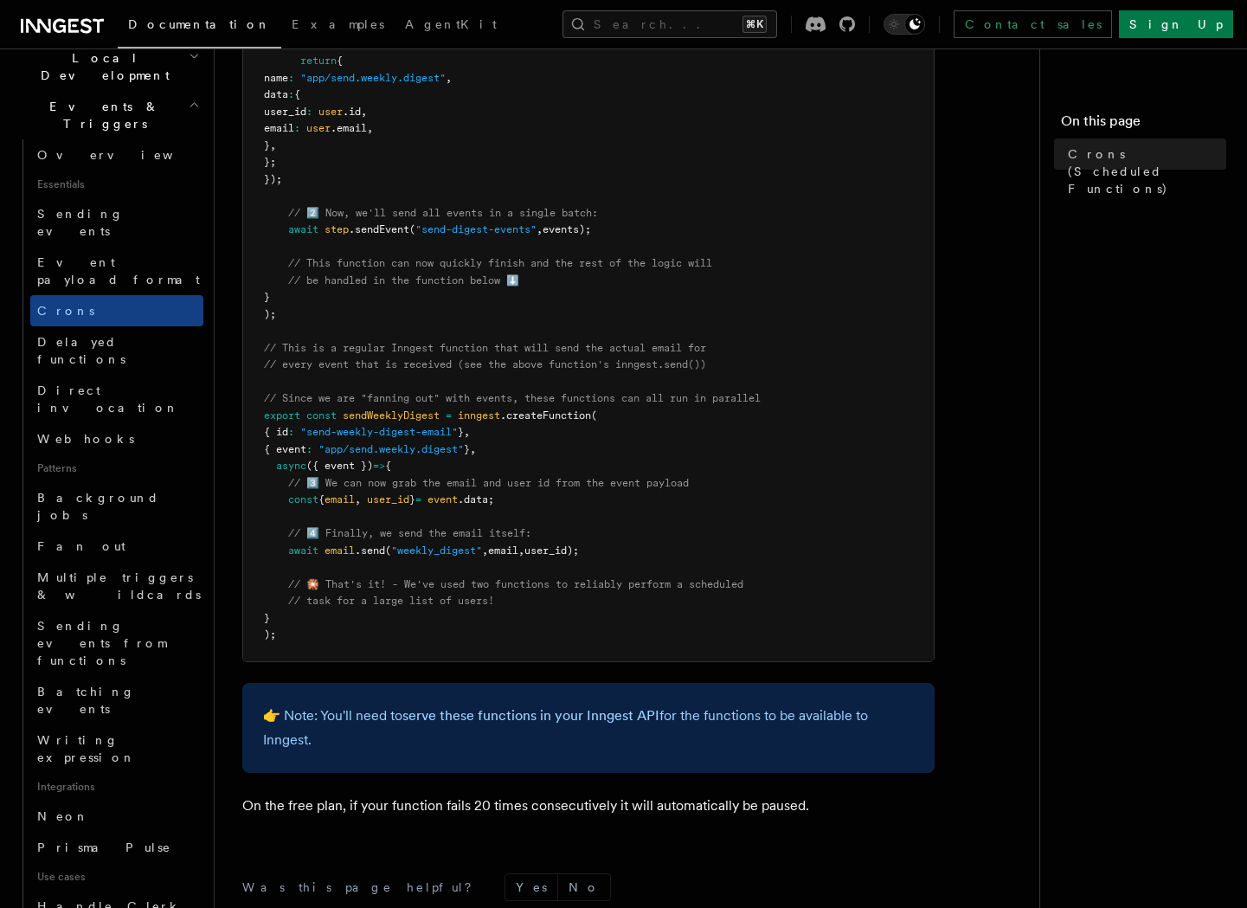
scroll to position [739, 0]
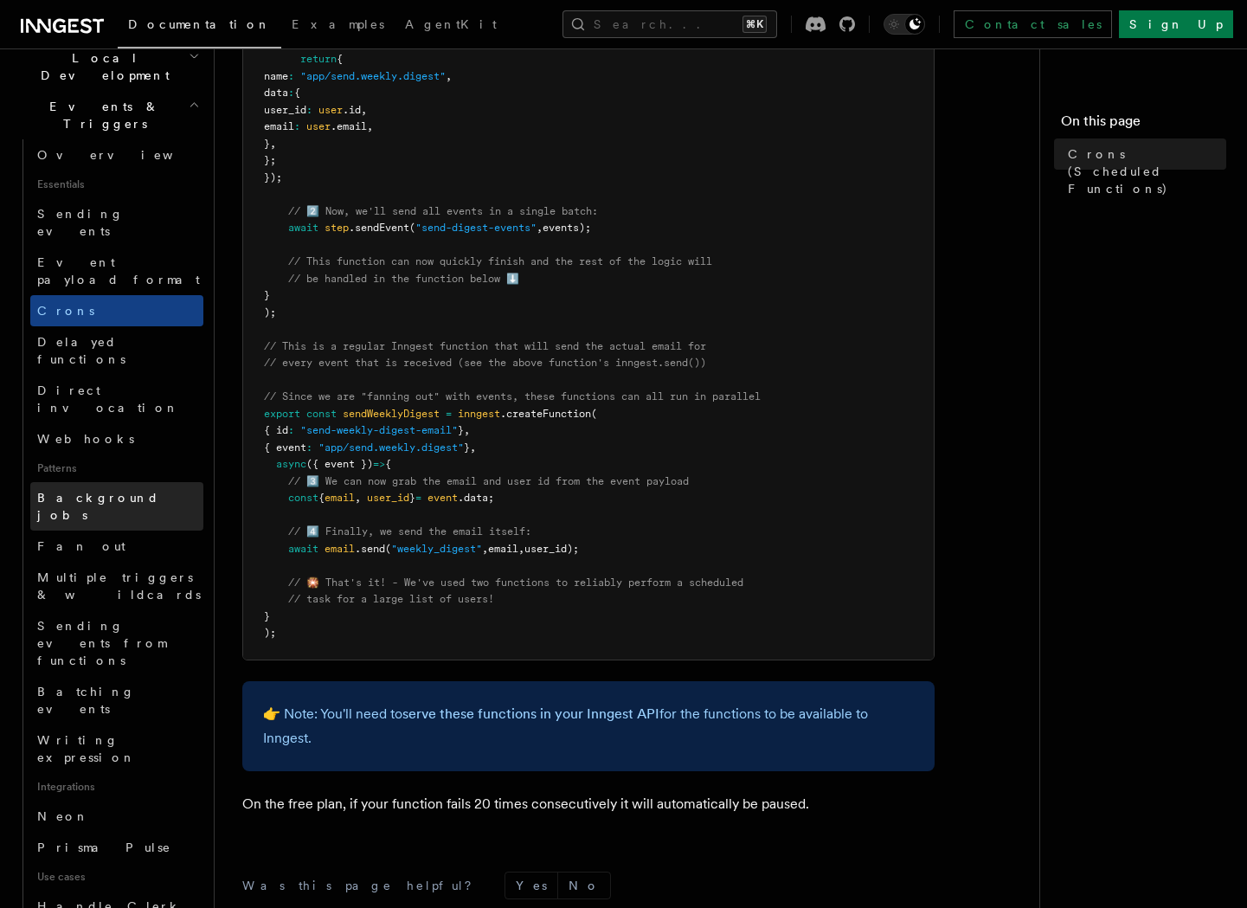
click at [119, 491] on span "Background jobs" at bounding box center [98, 506] width 122 height 31
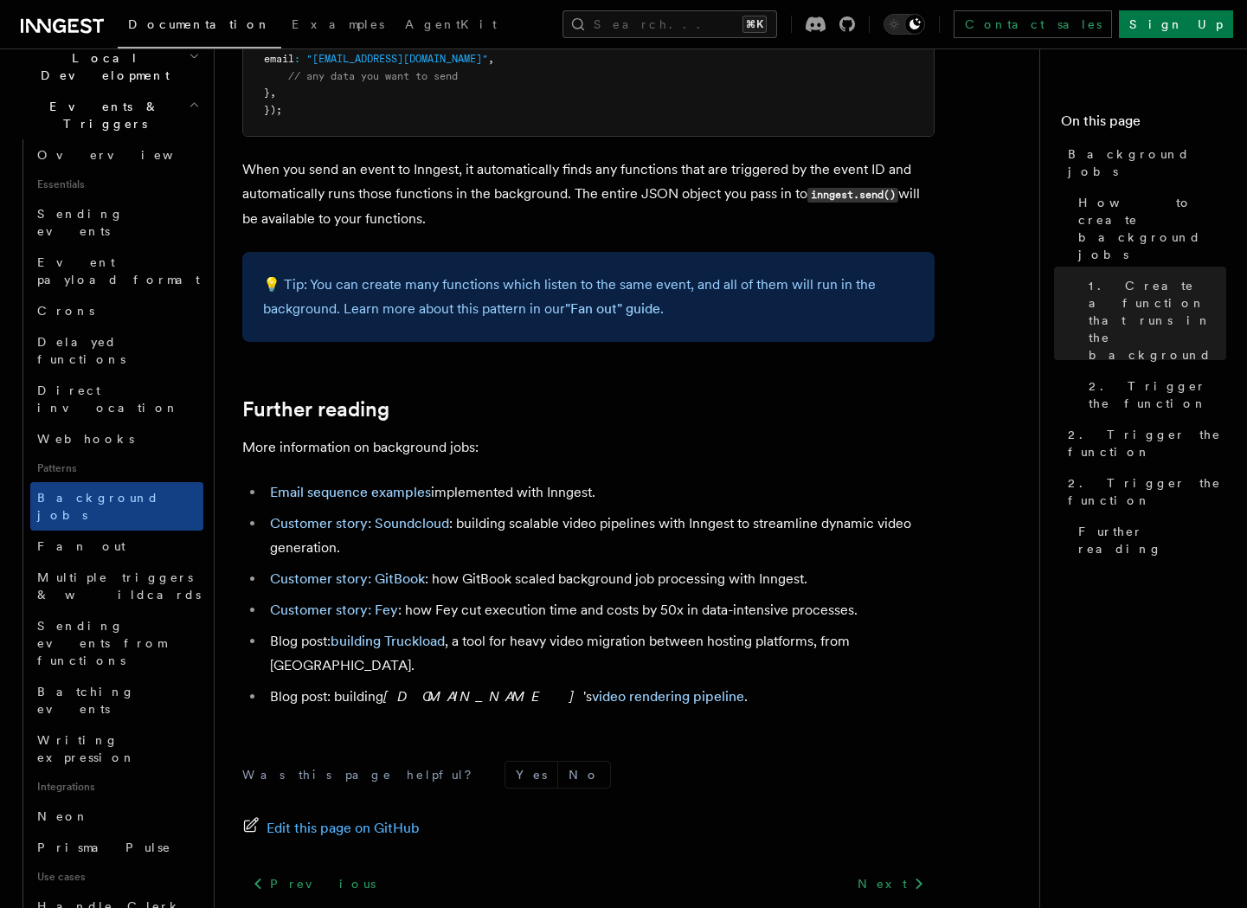
scroll to position [1317, 0]
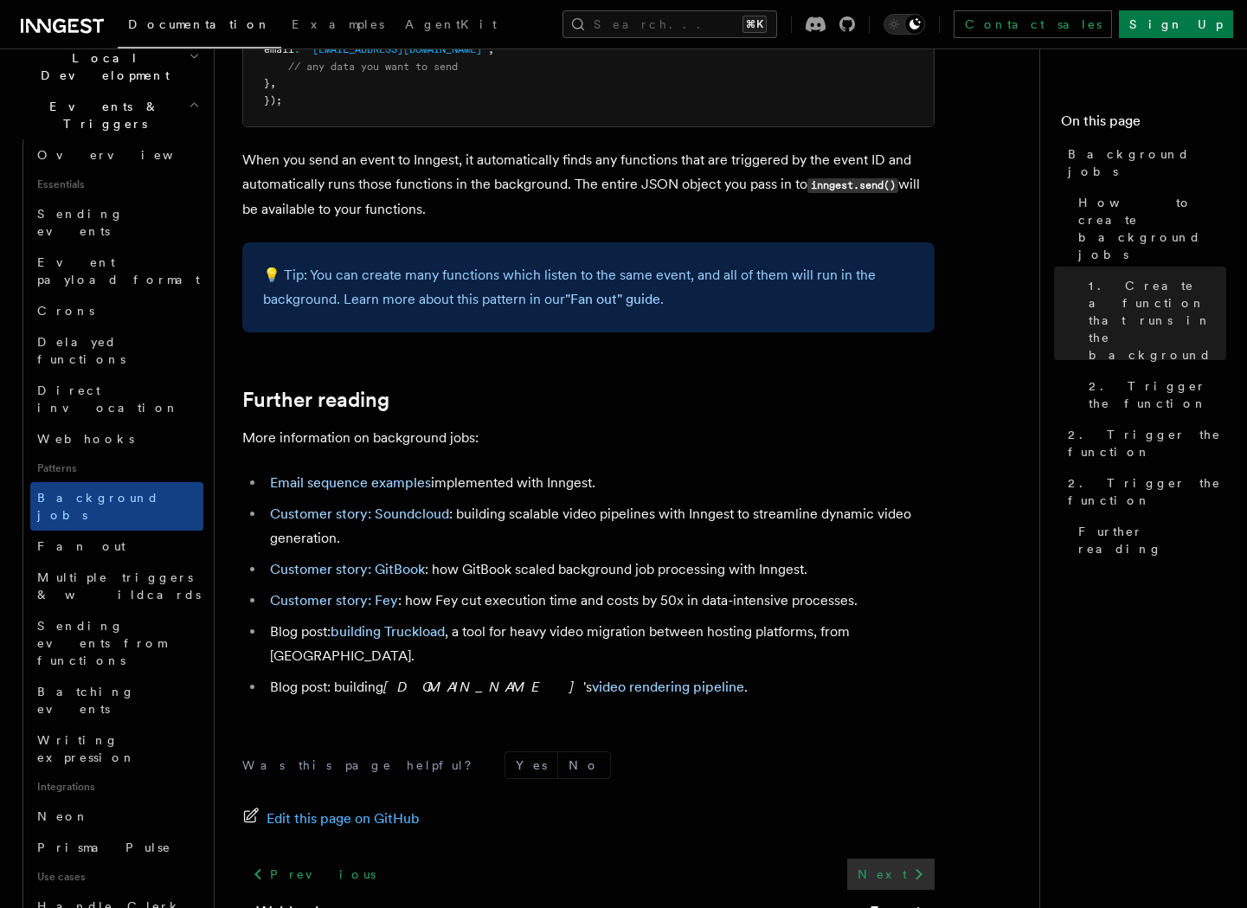
click at [886, 859] on link "Next" at bounding box center [891, 874] width 87 height 31
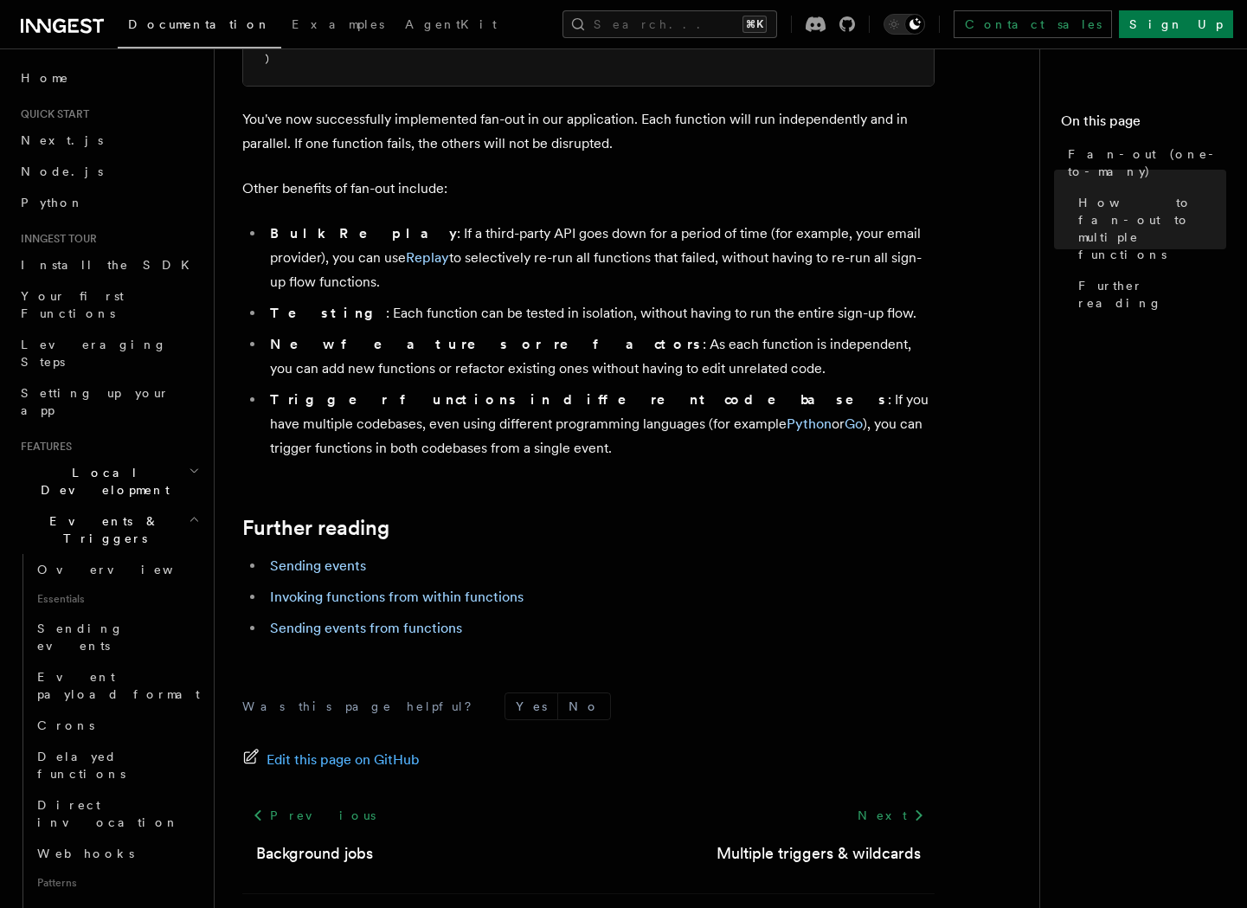
scroll to position [2156, 0]
click at [827, 841] on link "Multiple triggers & wildcards" at bounding box center [819, 853] width 204 height 24
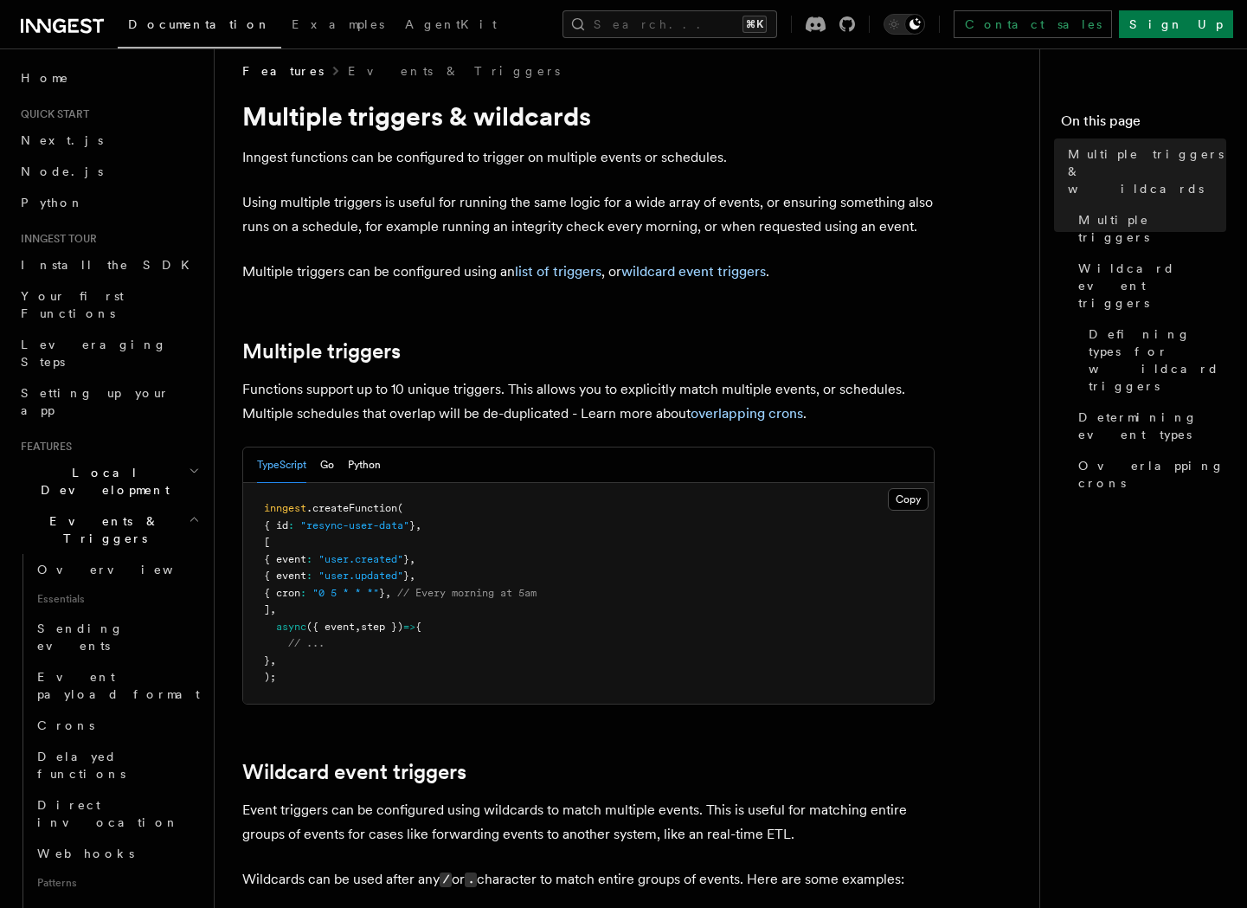
scroll to position [11, 0]
